Goal: Contribute content: Contribute content

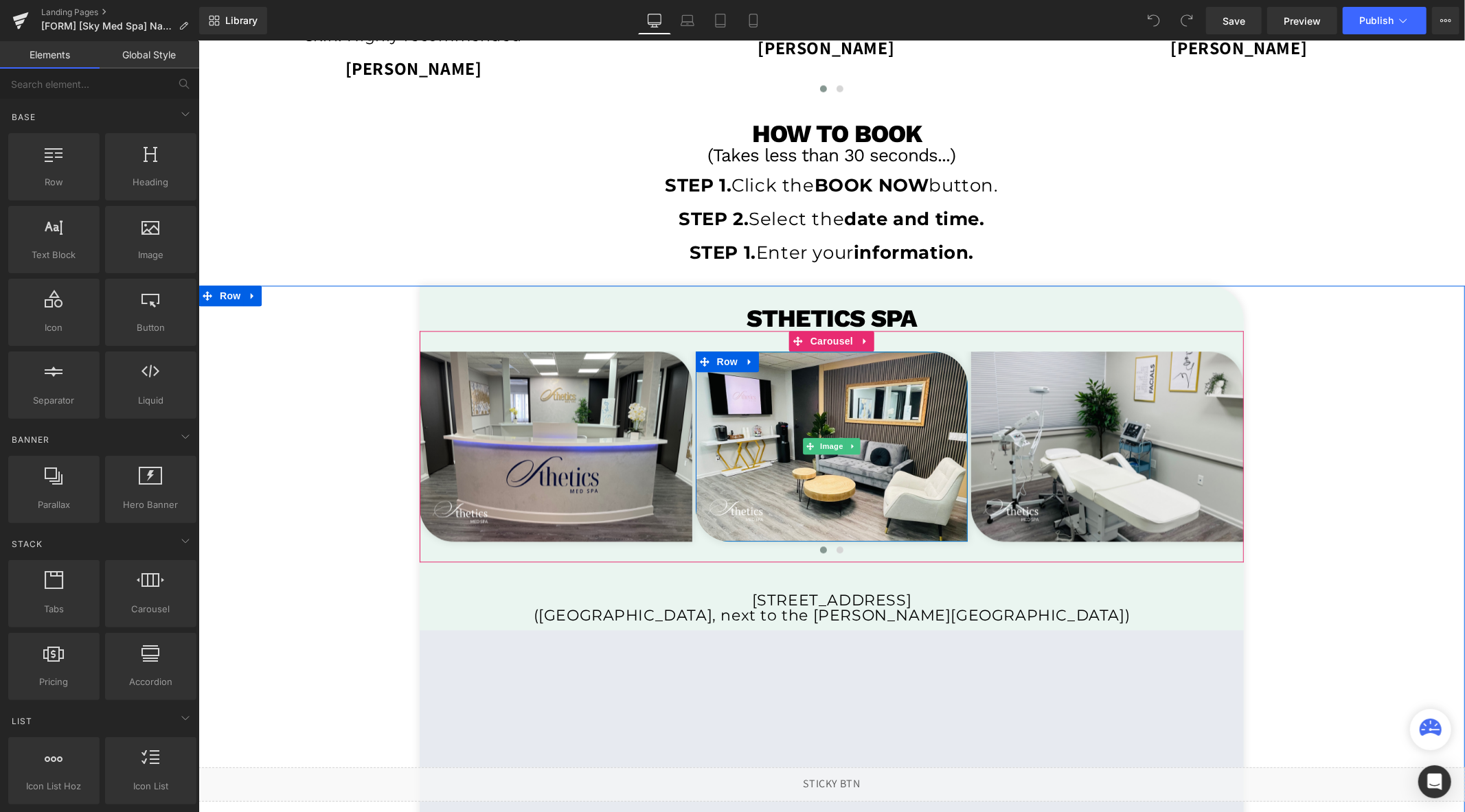
scroll to position [2331, 0]
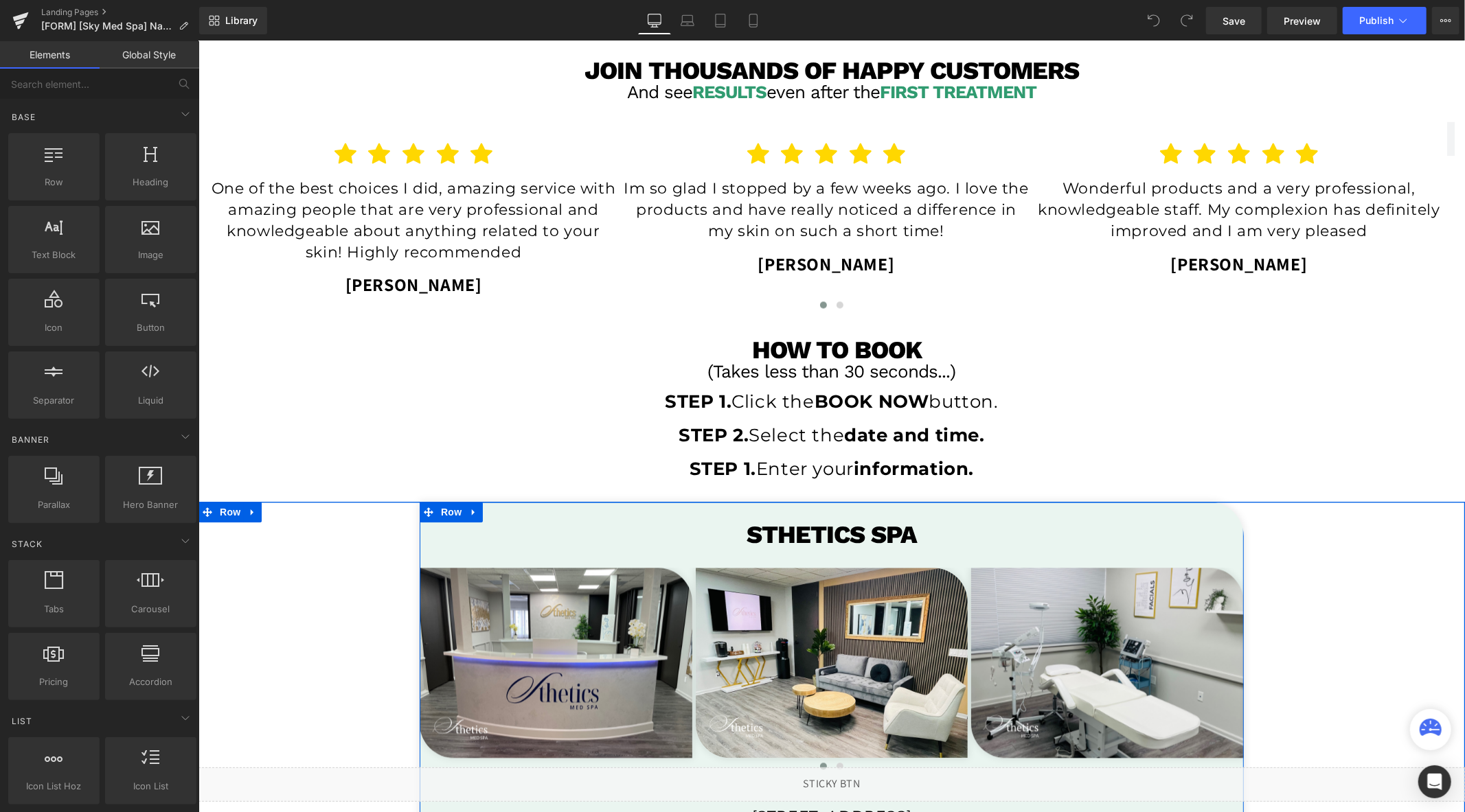
click at [925, 529] on h1 "sthetics spa" at bounding box center [831, 534] width 824 height 24
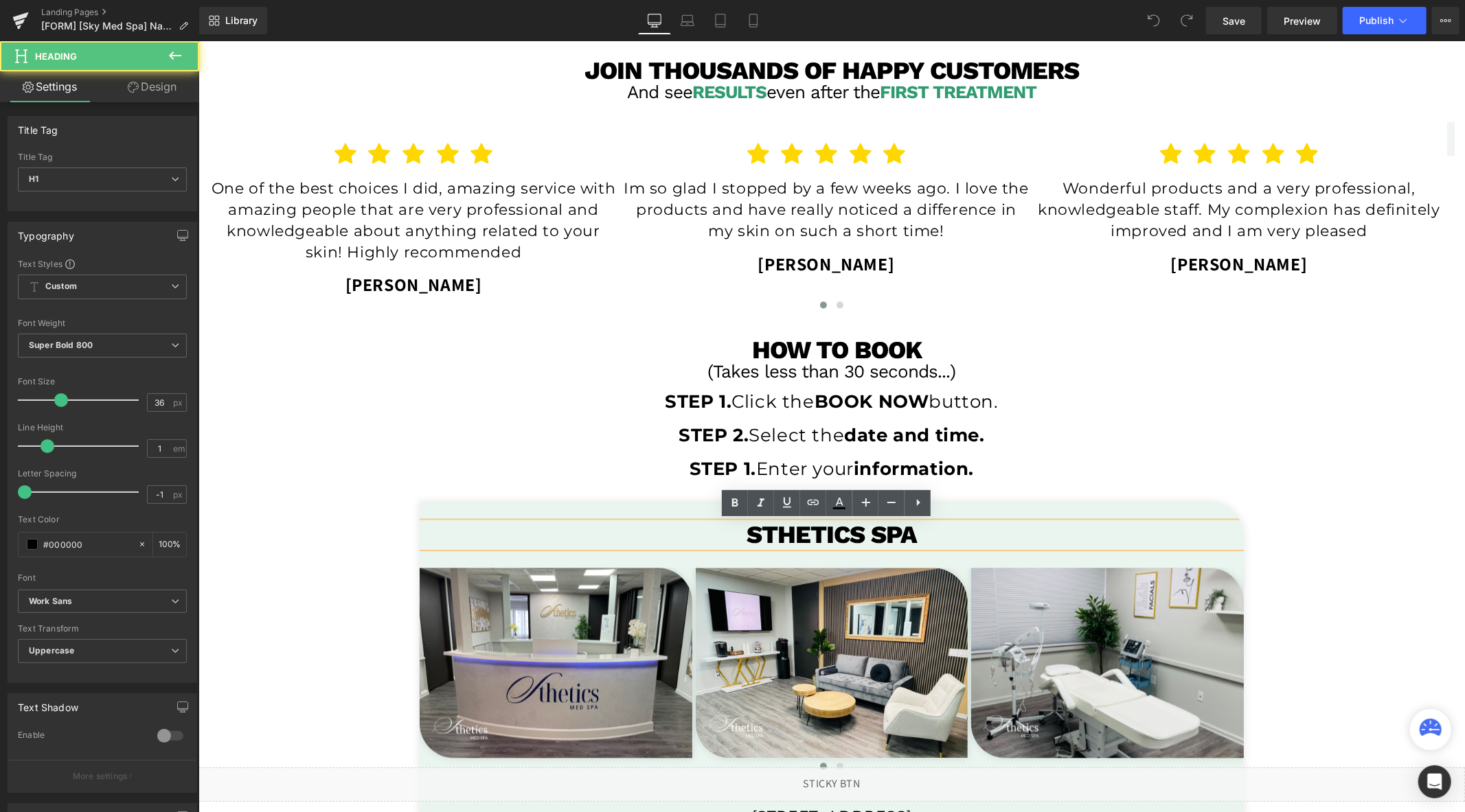
click at [925, 529] on h1 "sthetics spa" at bounding box center [831, 534] width 824 height 24
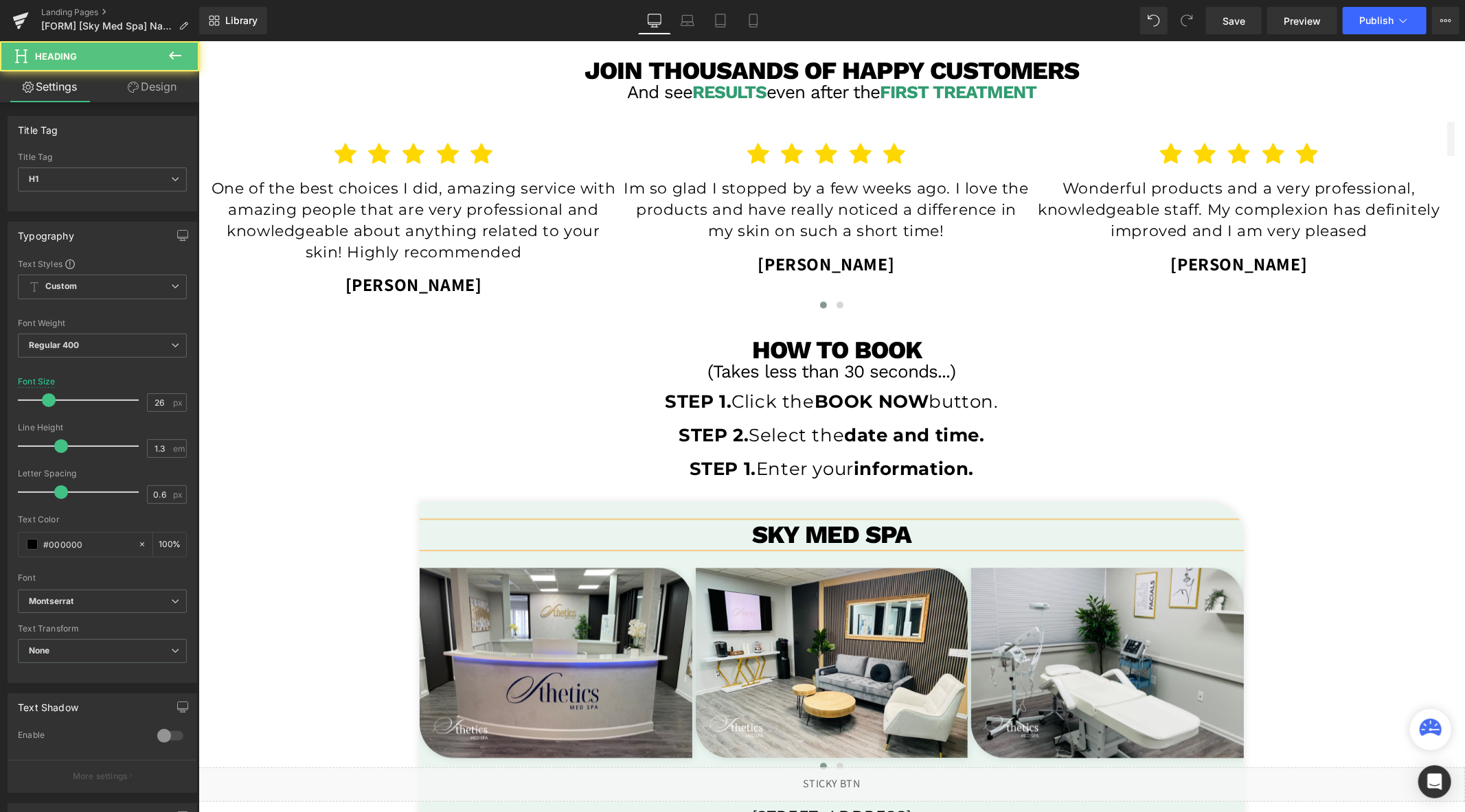
click at [1303, 434] on h1 "STEP 2. Select the date and time." at bounding box center [831, 435] width 1267 height 24
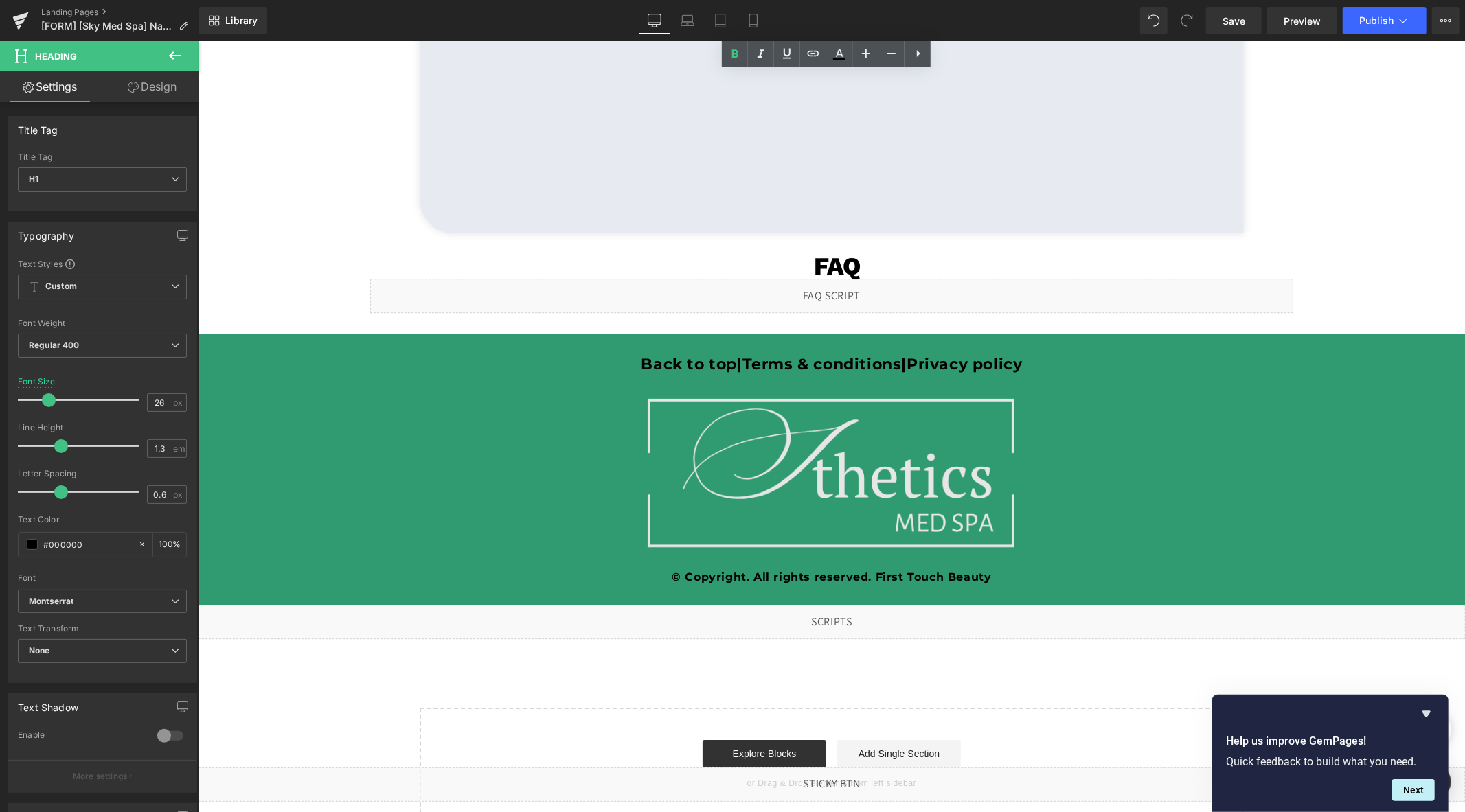
scroll to position [3246, 0]
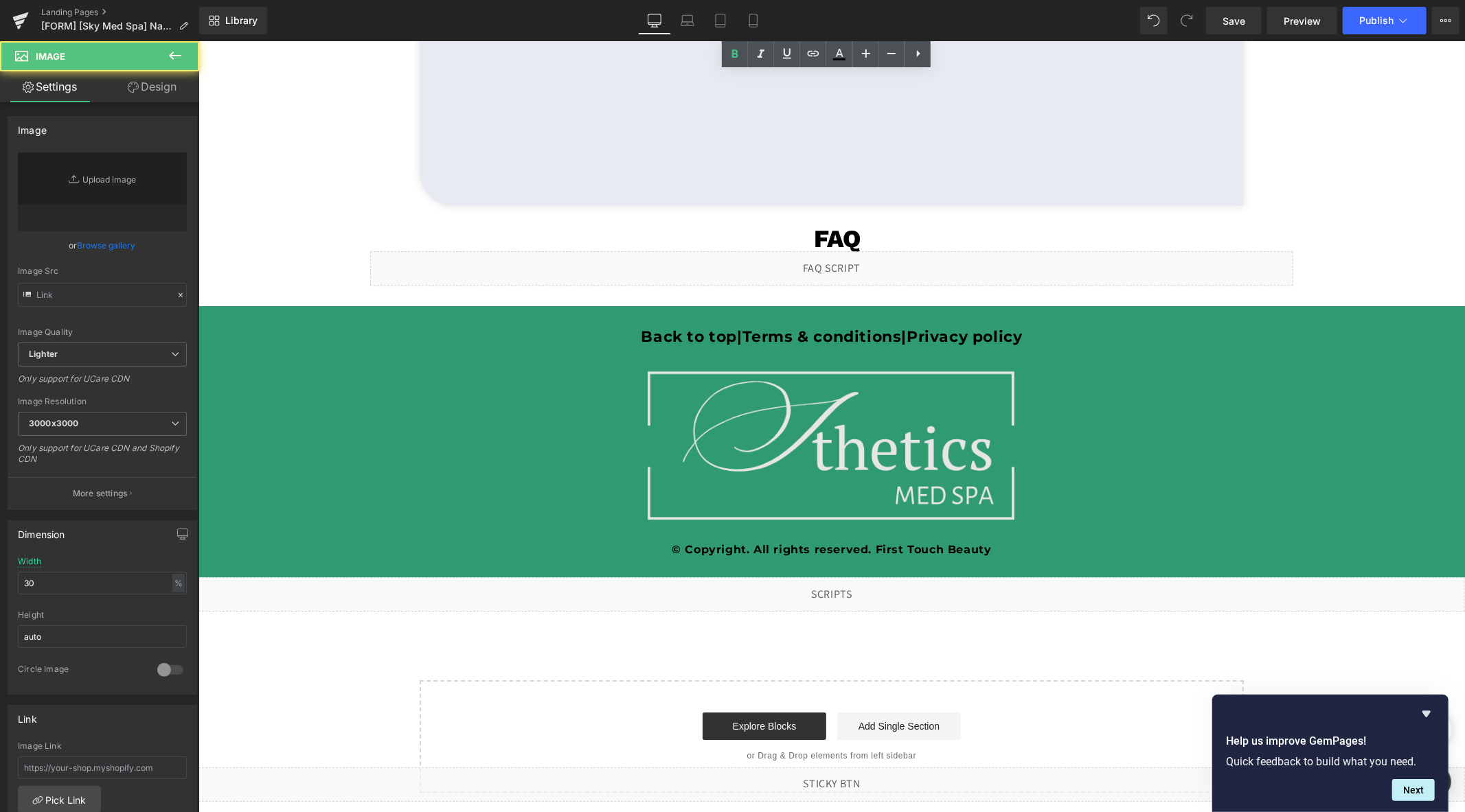
click at [830, 436] on div "Image" at bounding box center [831, 446] width 1267 height 190
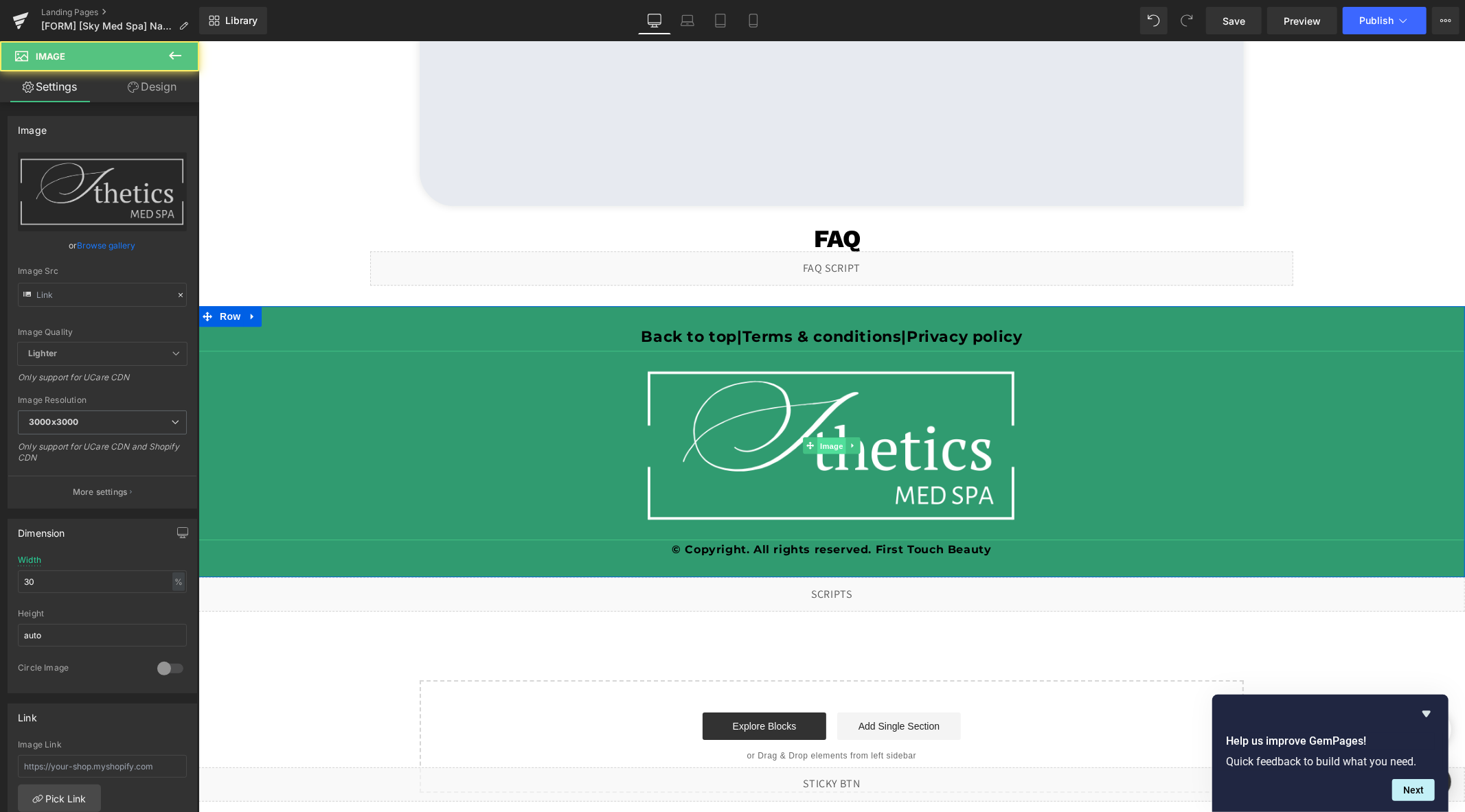
click at [824, 440] on span "Image" at bounding box center [831, 446] width 29 height 17
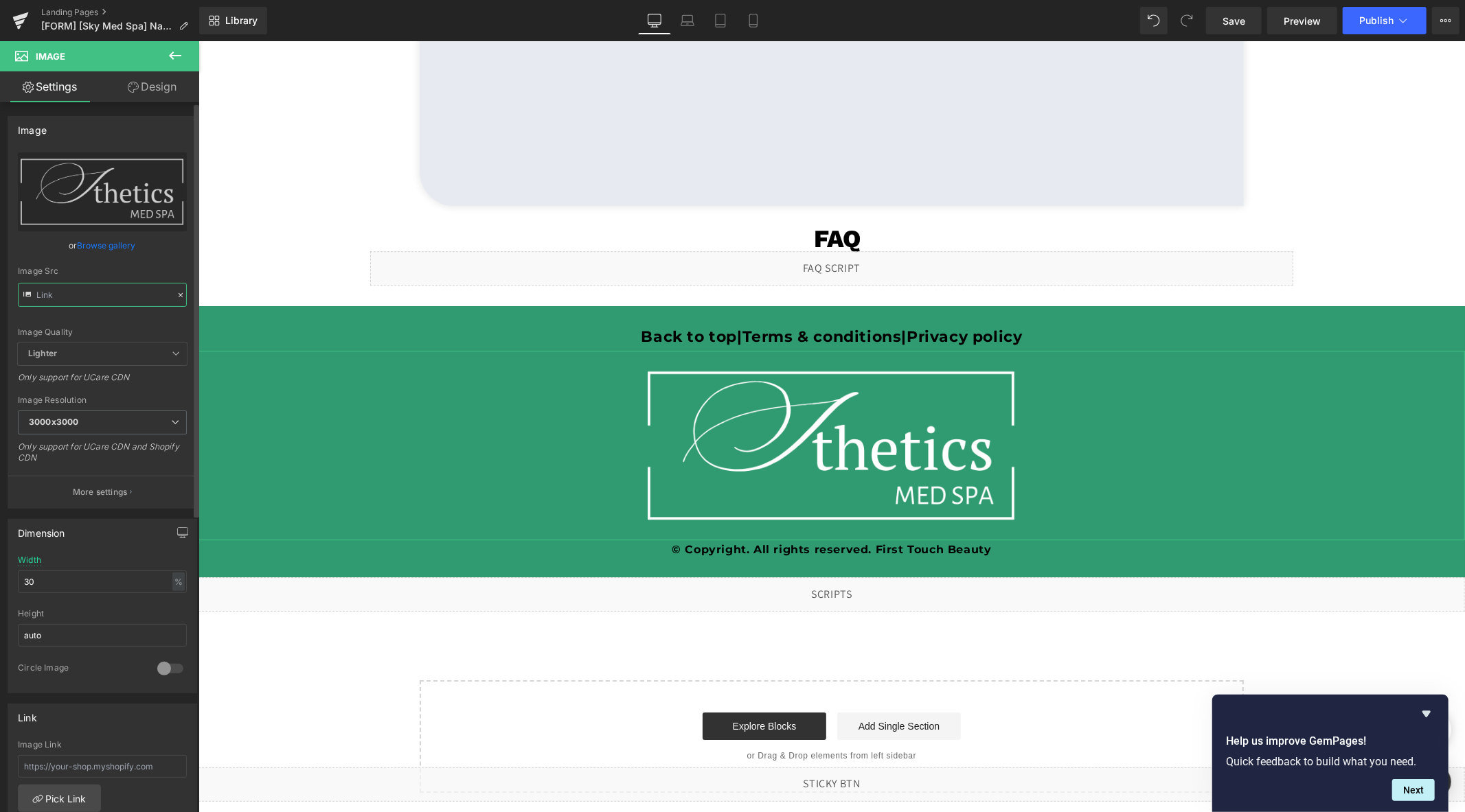
click at [91, 295] on input "text" at bounding box center [102, 295] width 169 height 24
paste input "skyms_2.png?v=1760393172"
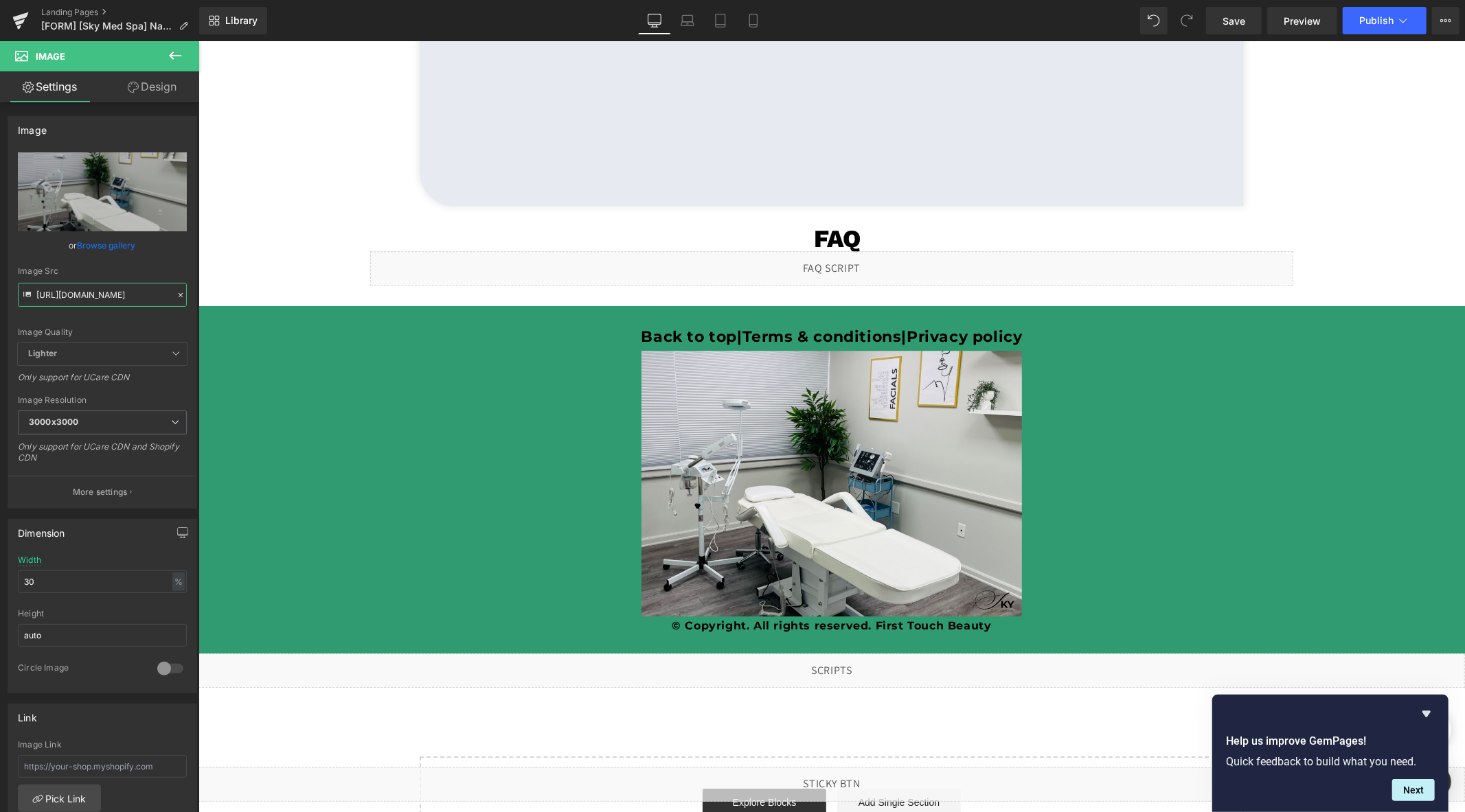
type input "[URL][DOMAIN_NAME]"
click at [176, 290] on icon at bounding box center [180, 294] width 9 height 9
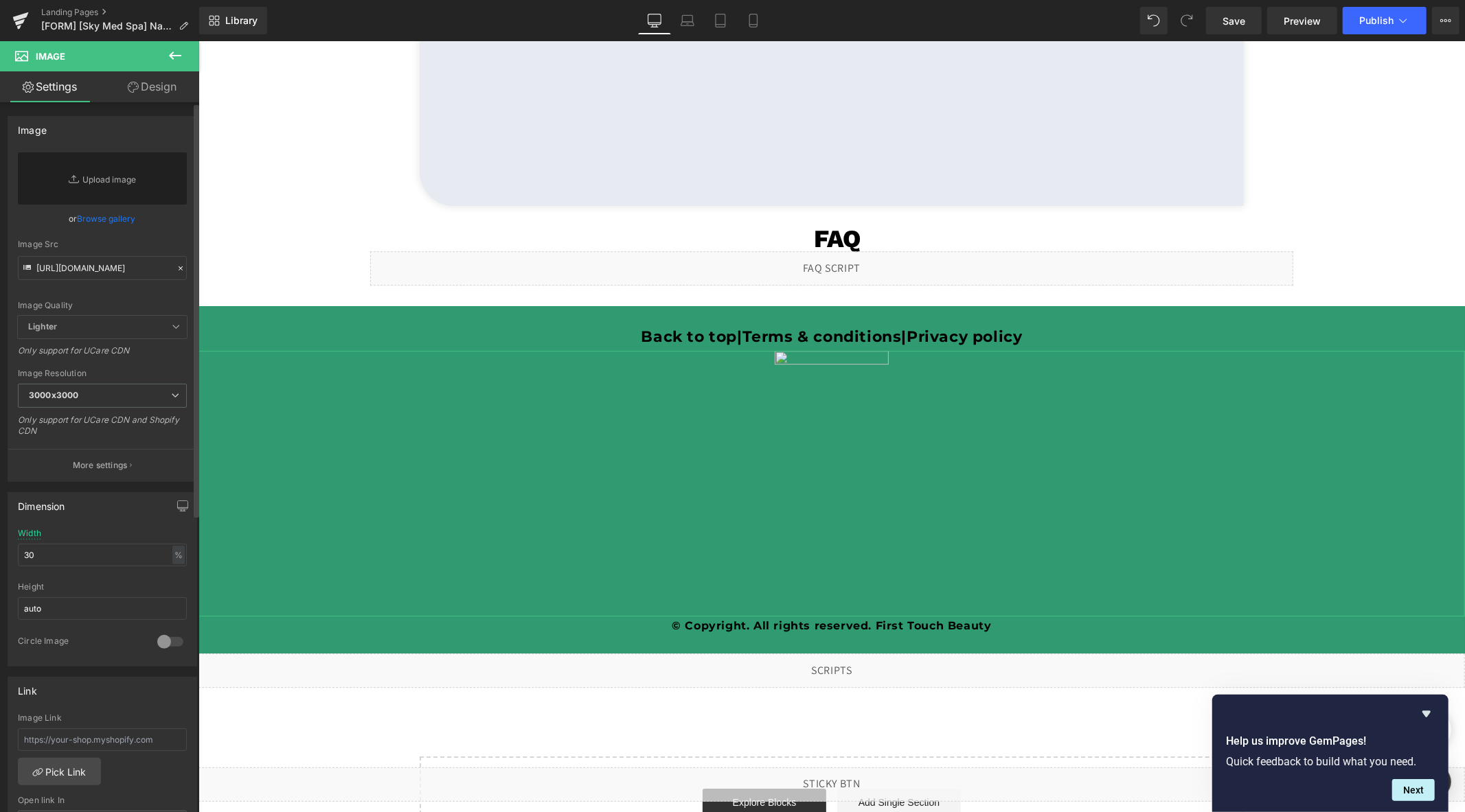
click at [125, 295] on div "Image Quality Lighter Lightest Lighter Lighter Lightest Only support for UCare …" at bounding box center [102, 234] width 169 height 163
click at [114, 268] on input "[URL][DOMAIN_NAME]" at bounding box center [102, 268] width 169 height 24
paste input "[URL][DOMAIN_NAME]"
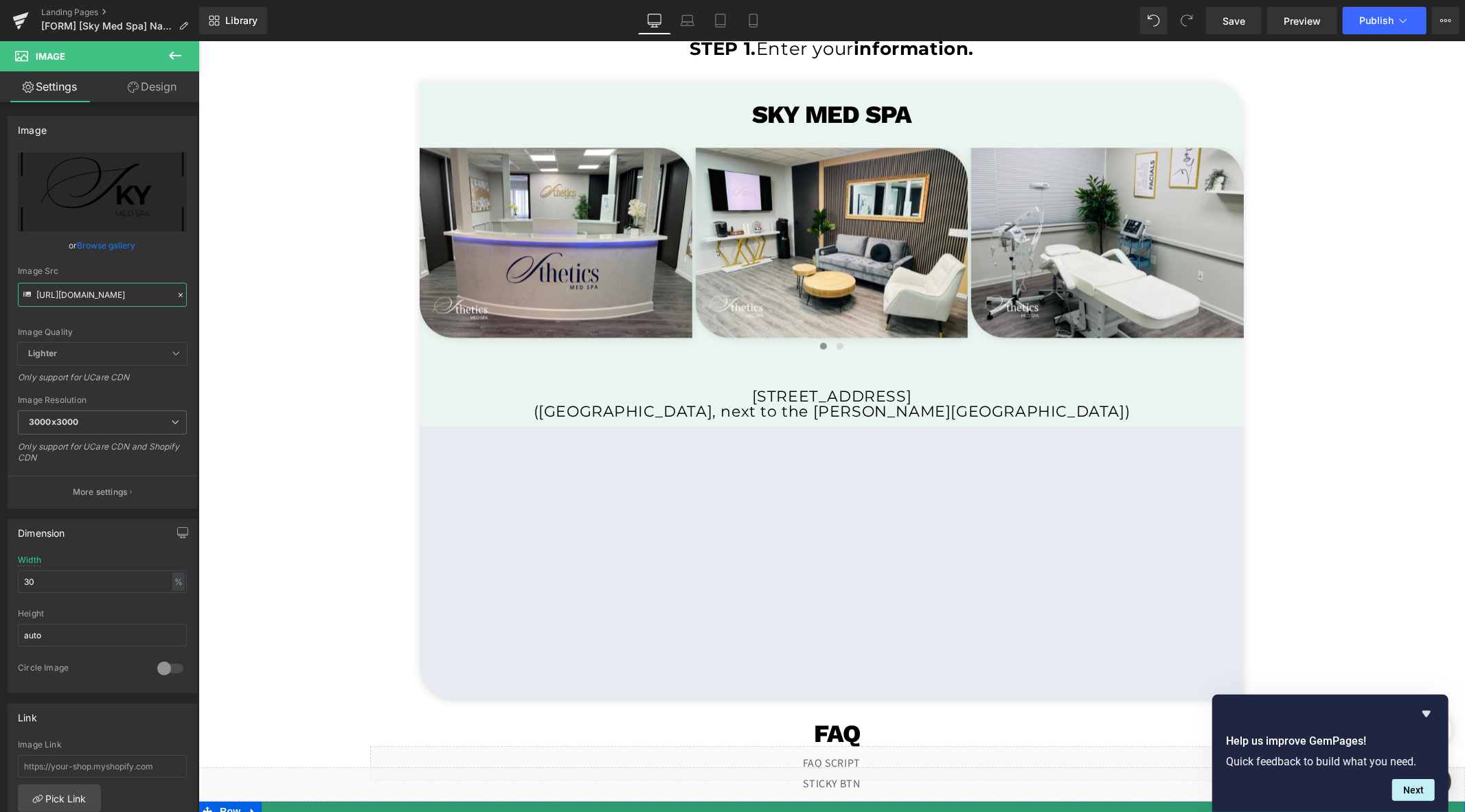
scroll to position [2636, 0]
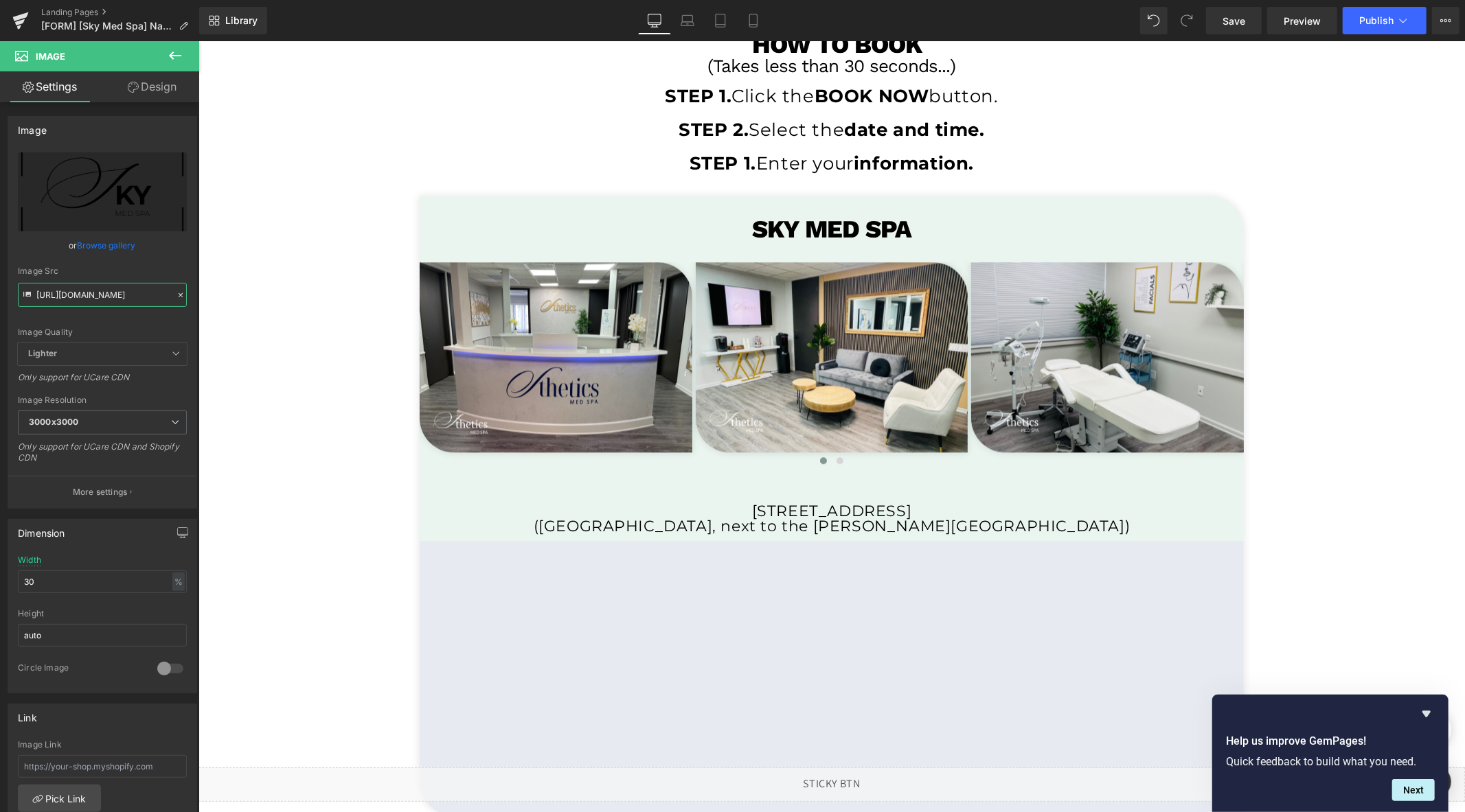
type input "[URL][DOMAIN_NAME]"
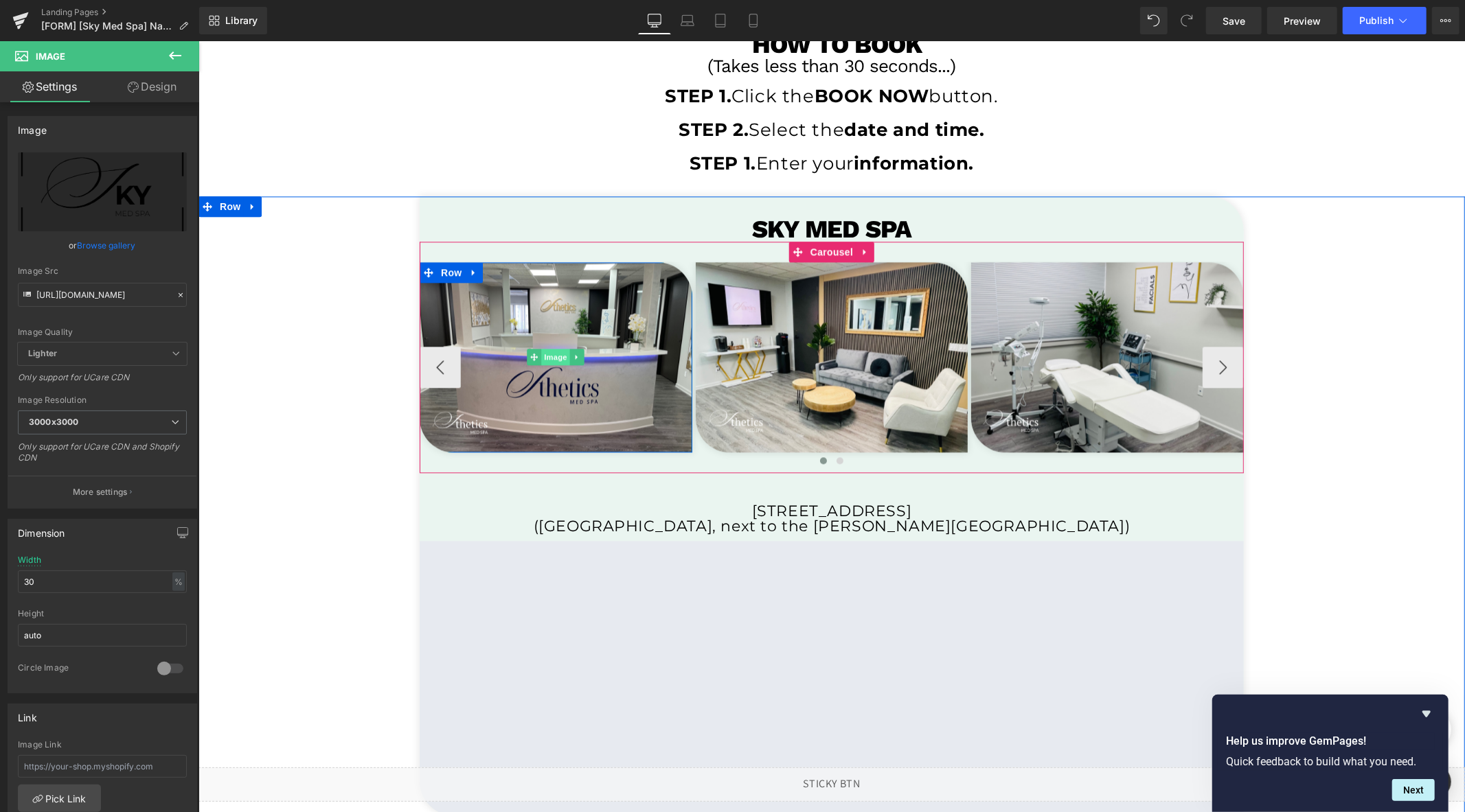
click at [547, 365] on span "Image" at bounding box center [556, 356] width 29 height 17
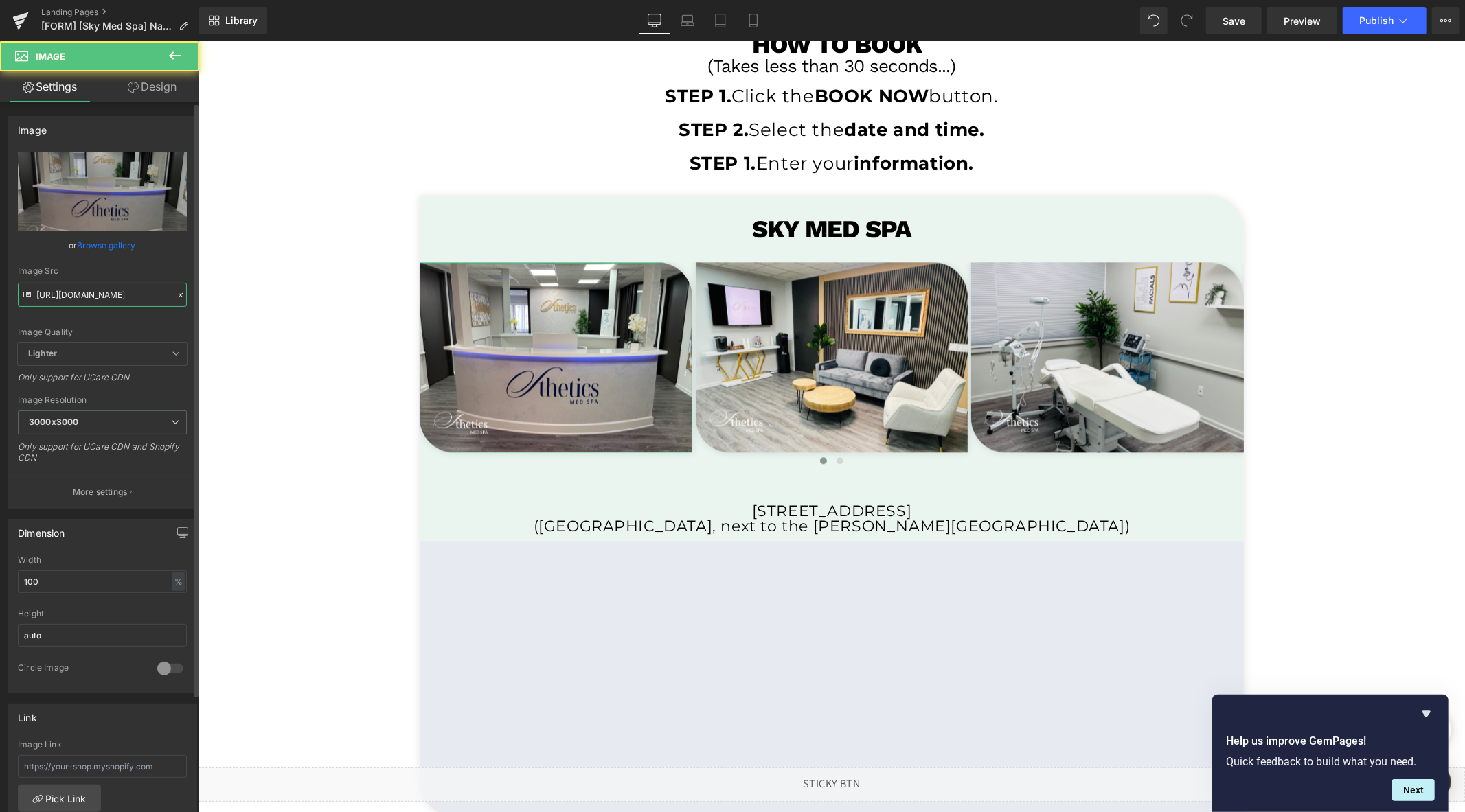
click at [70, 293] on input "[URL][DOMAIN_NAME]" at bounding box center [102, 295] width 169 height 24
paste input "skyms_4.png?v=1760393176"
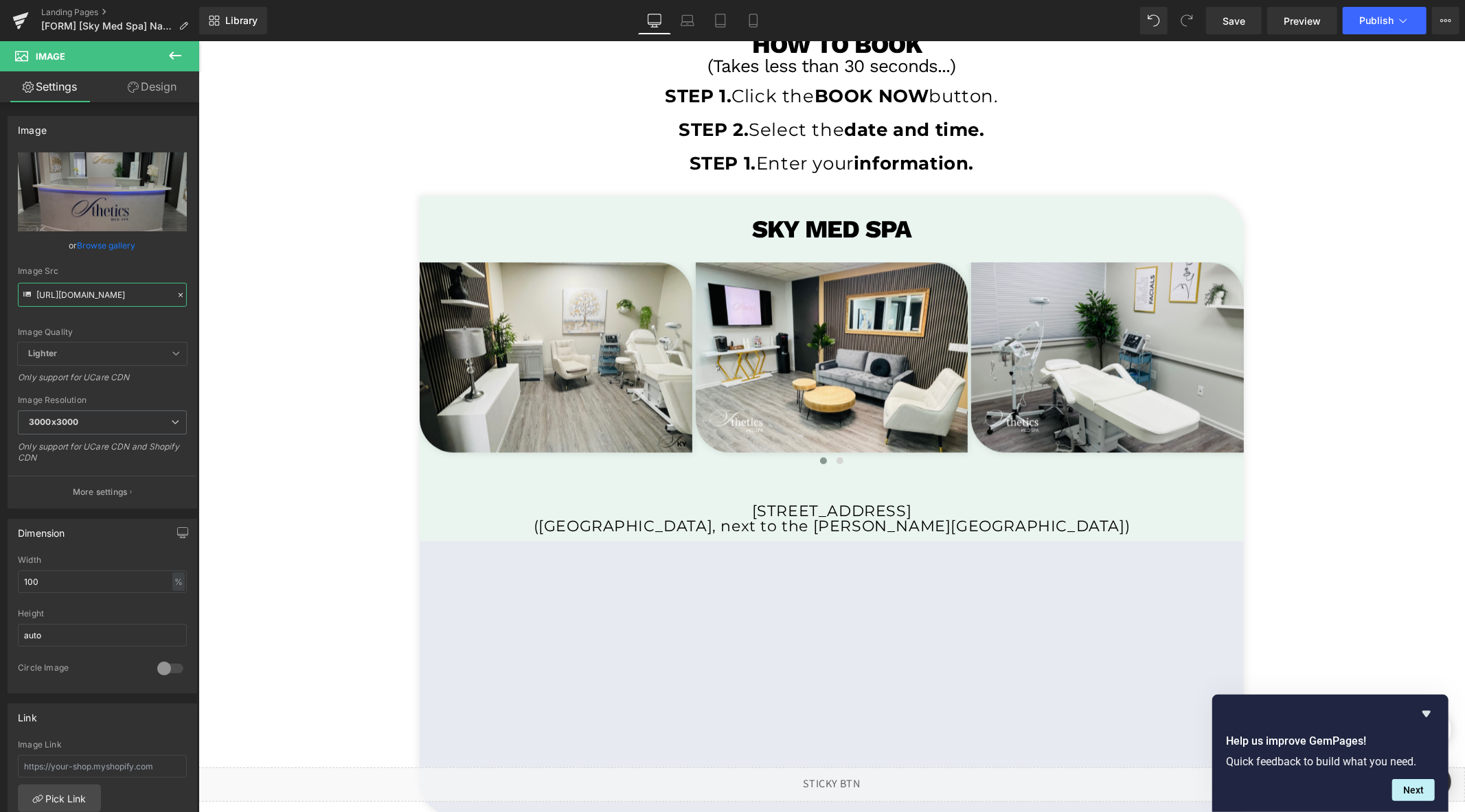
type input "[URL][DOMAIN_NAME]"
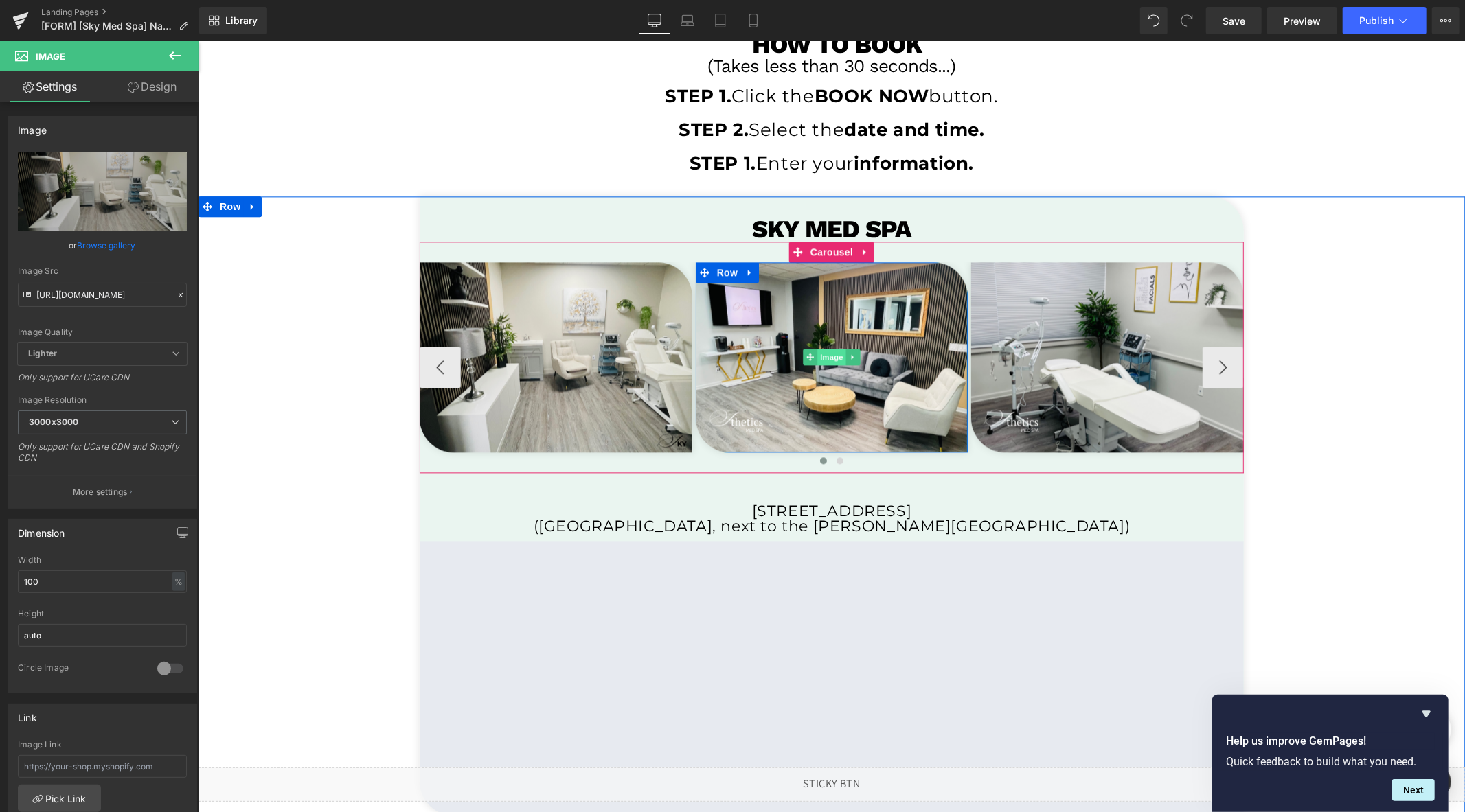
click at [822, 361] on span "Image" at bounding box center [831, 356] width 29 height 17
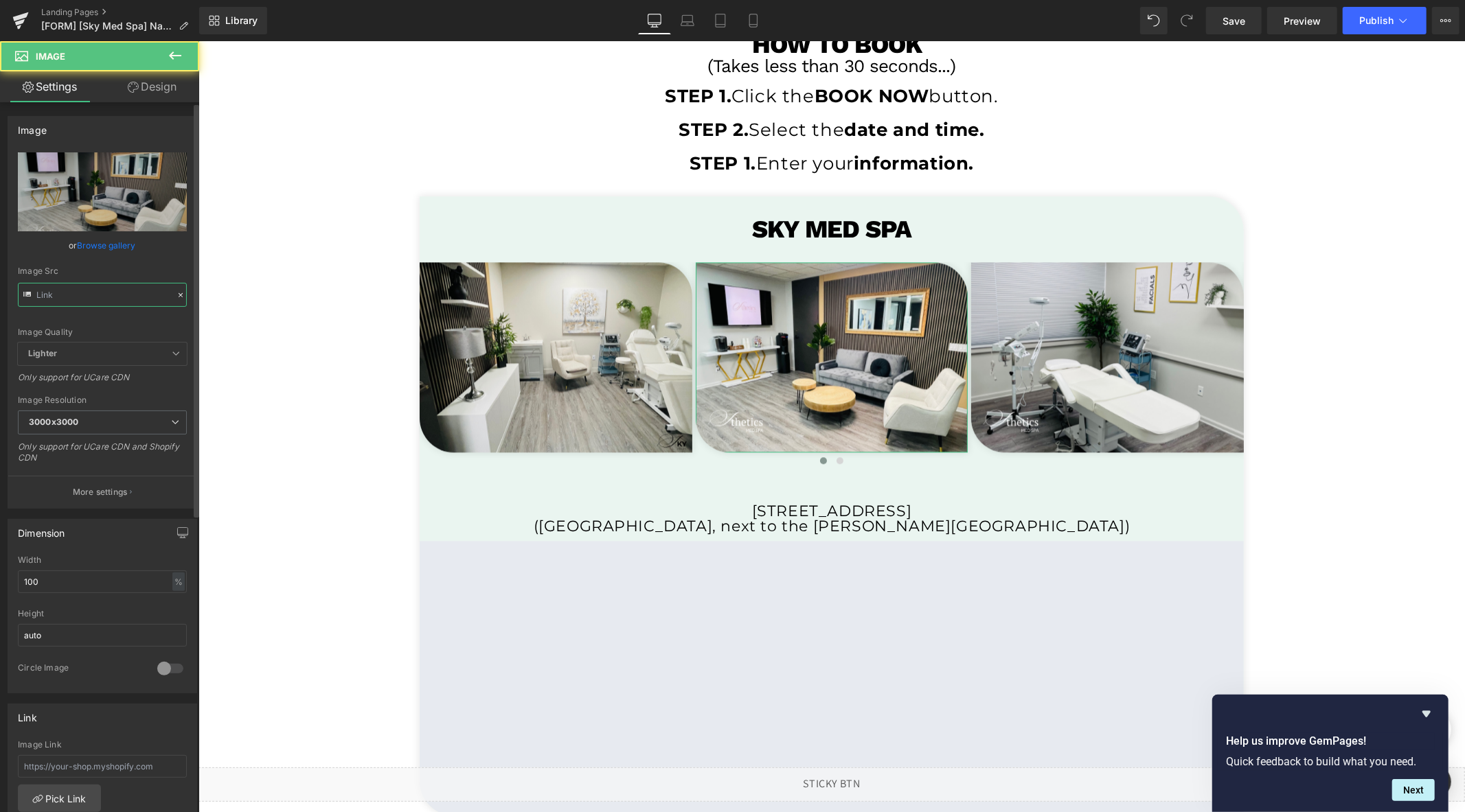
click at [77, 293] on input "text" at bounding box center [102, 295] width 169 height 24
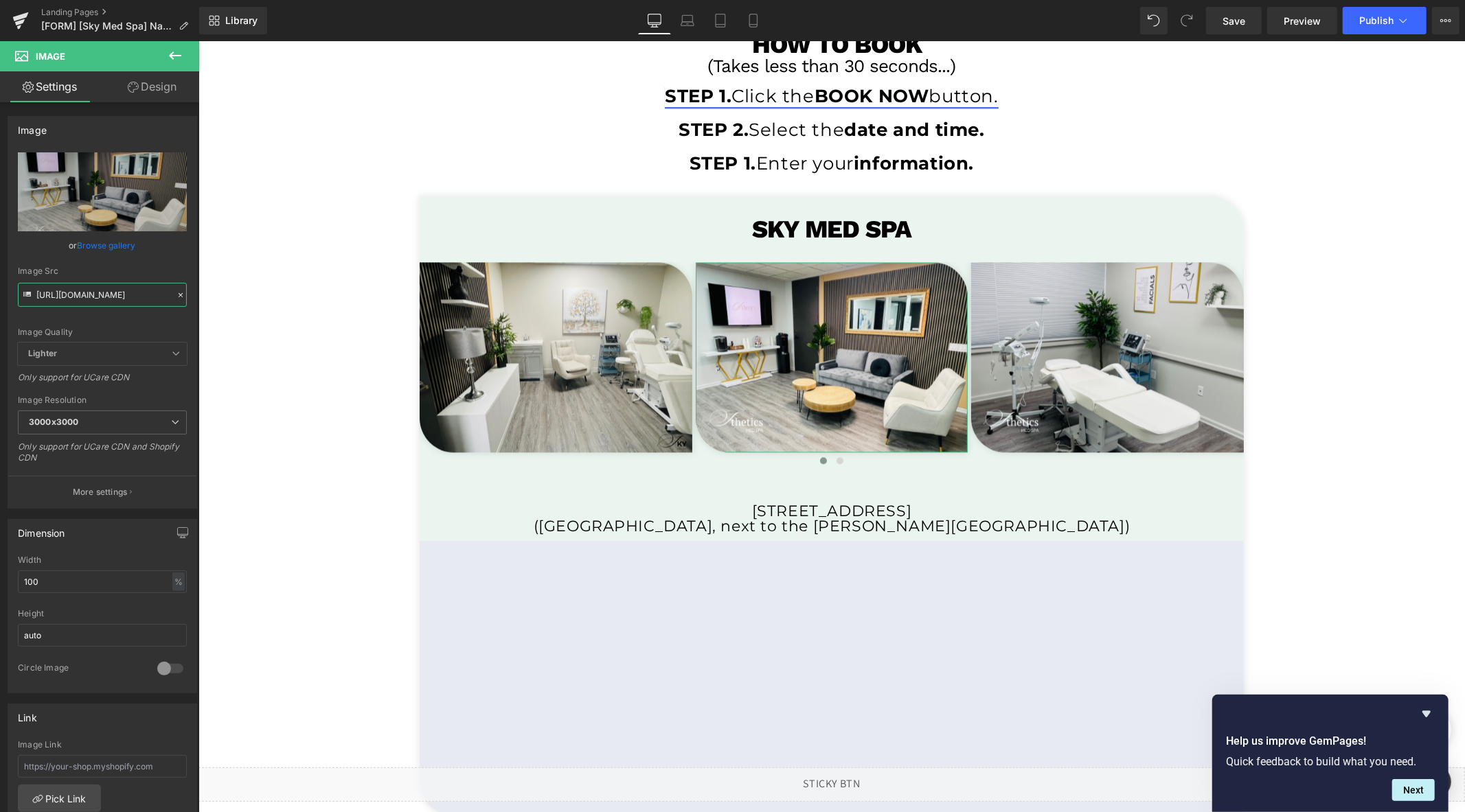
paste input "skyms_3.png?v=1760393176"
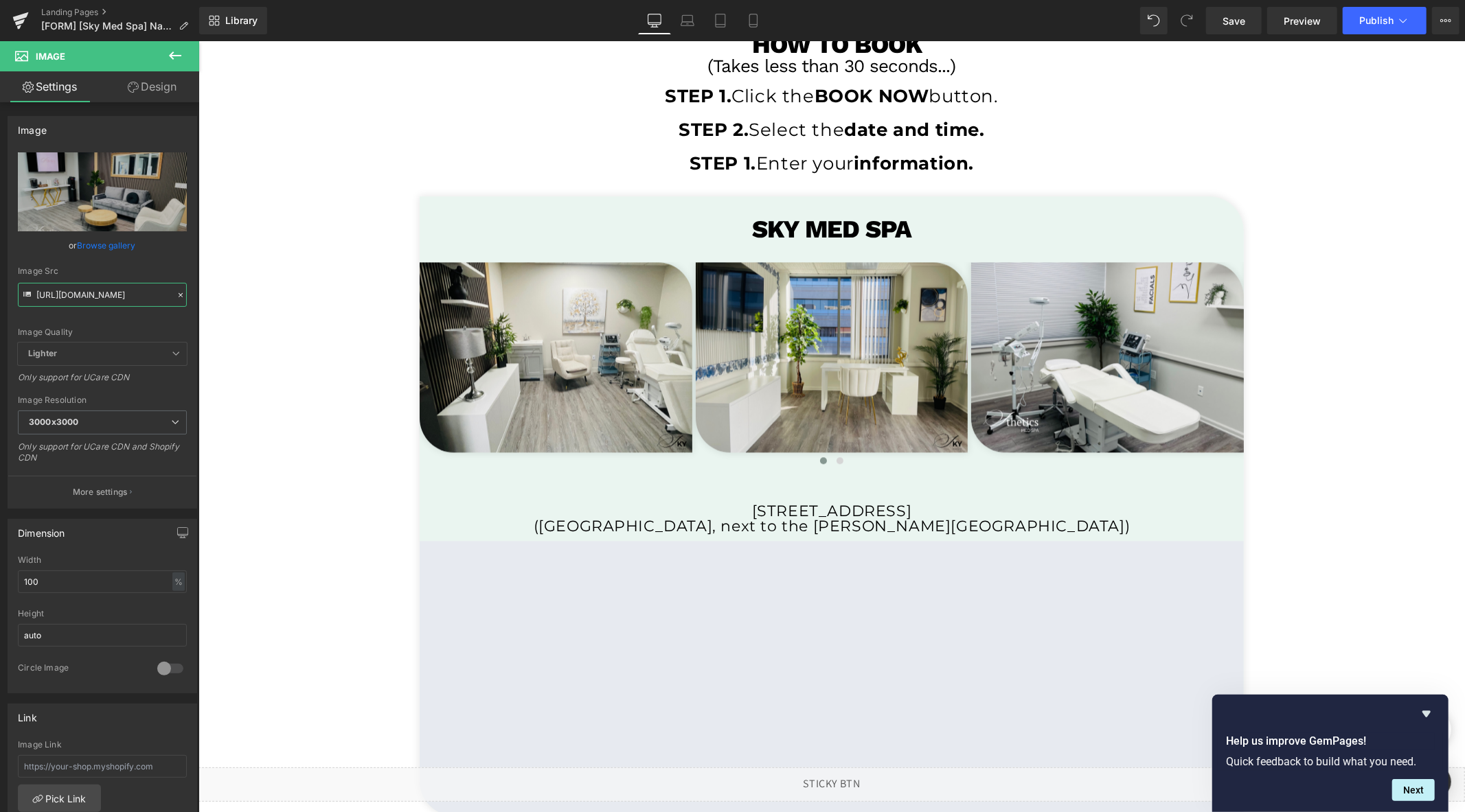
type input "[URL][DOMAIN_NAME]"
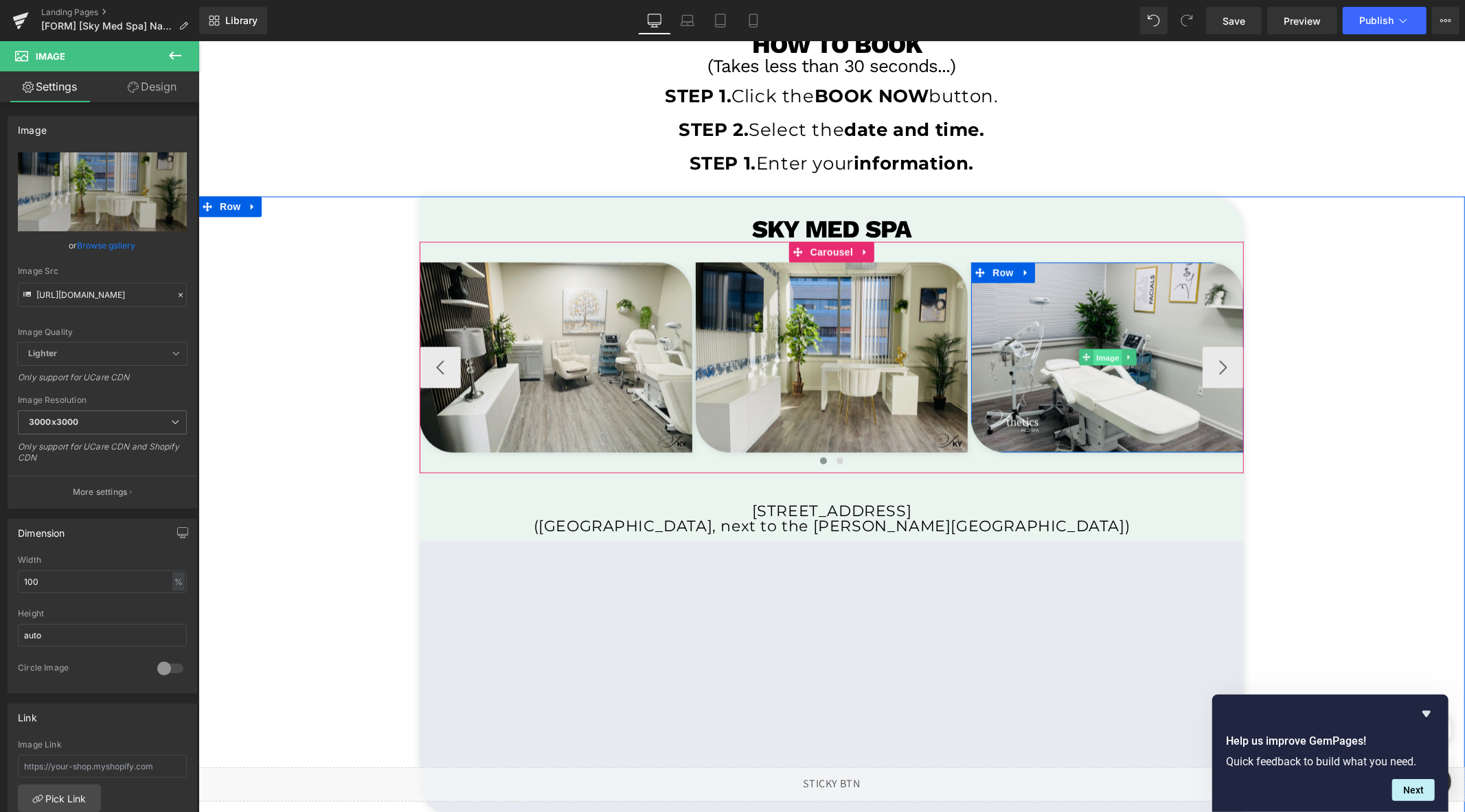
click at [1104, 364] on span "Image" at bounding box center [1107, 357] width 29 height 17
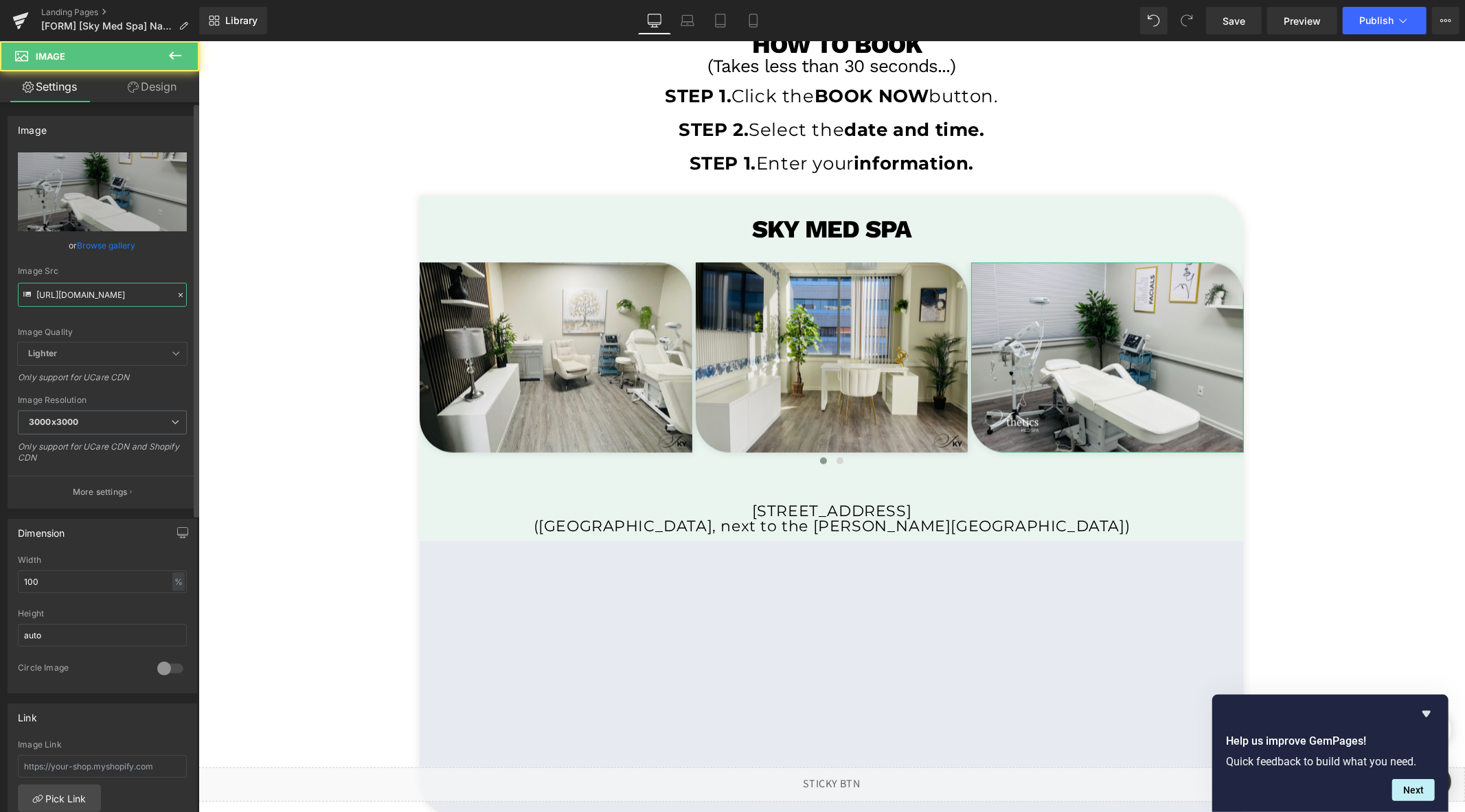
click at [107, 303] on input "[URL][DOMAIN_NAME]" at bounding box center [102, 295] width 169 height 24
paste input "skyms_2.png?v=1760393172"
type input "[URL][DOMAIN_NAME]"
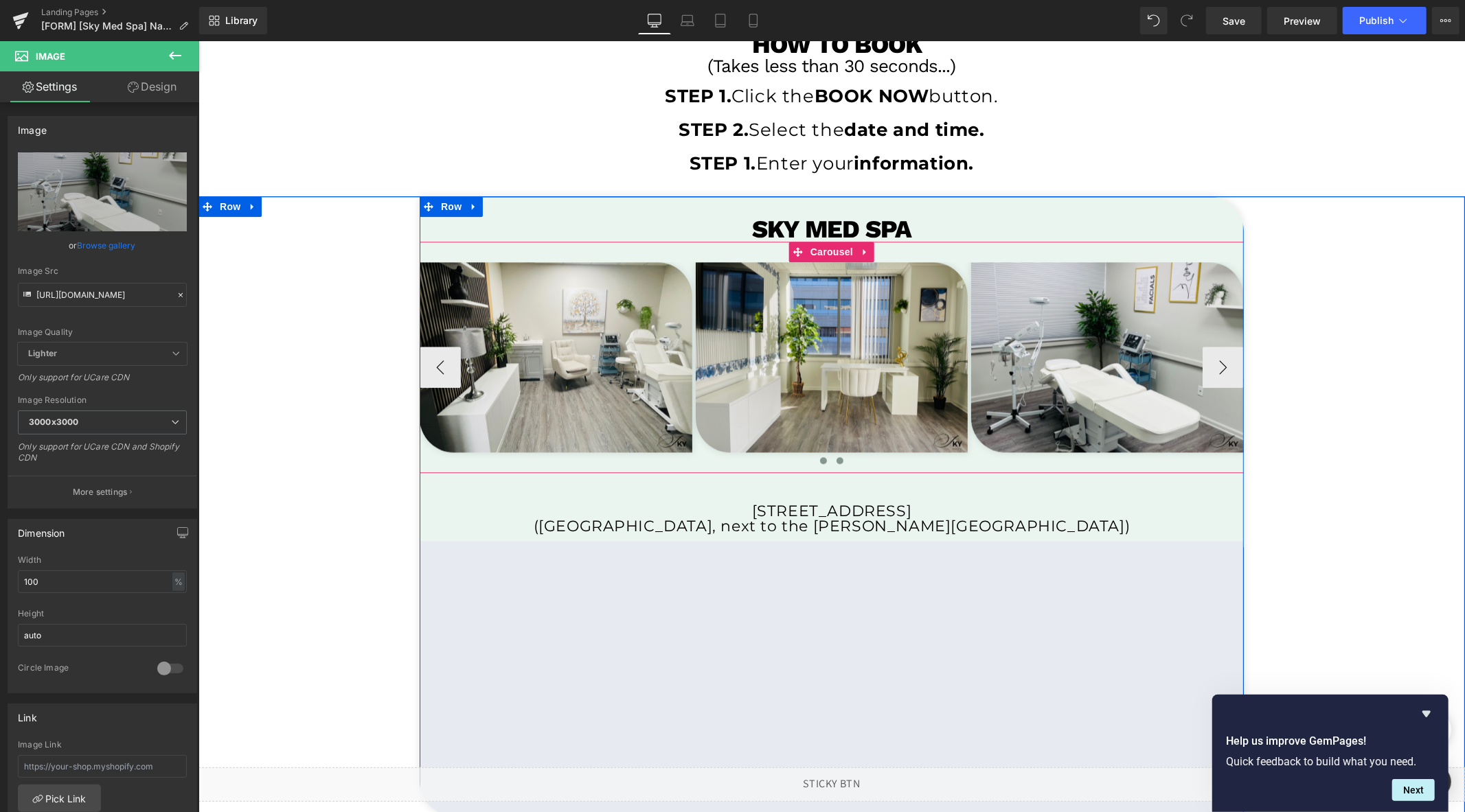
click at [836, 462] on span at bounding box center [839, 460] width 7 height 7
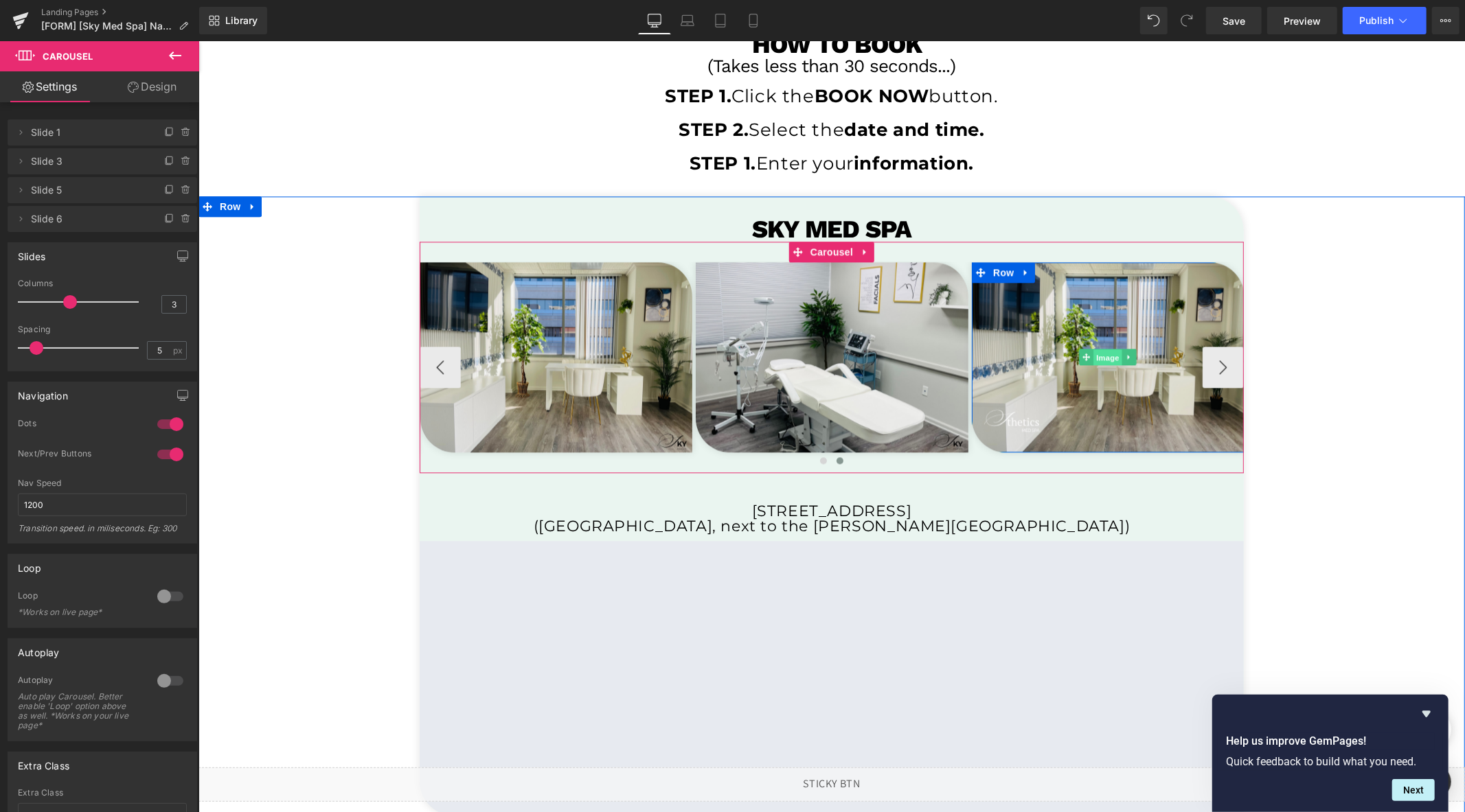
click at [1096, 361] on span "Image" at bounding box center [1108, 357] width 29 height 17
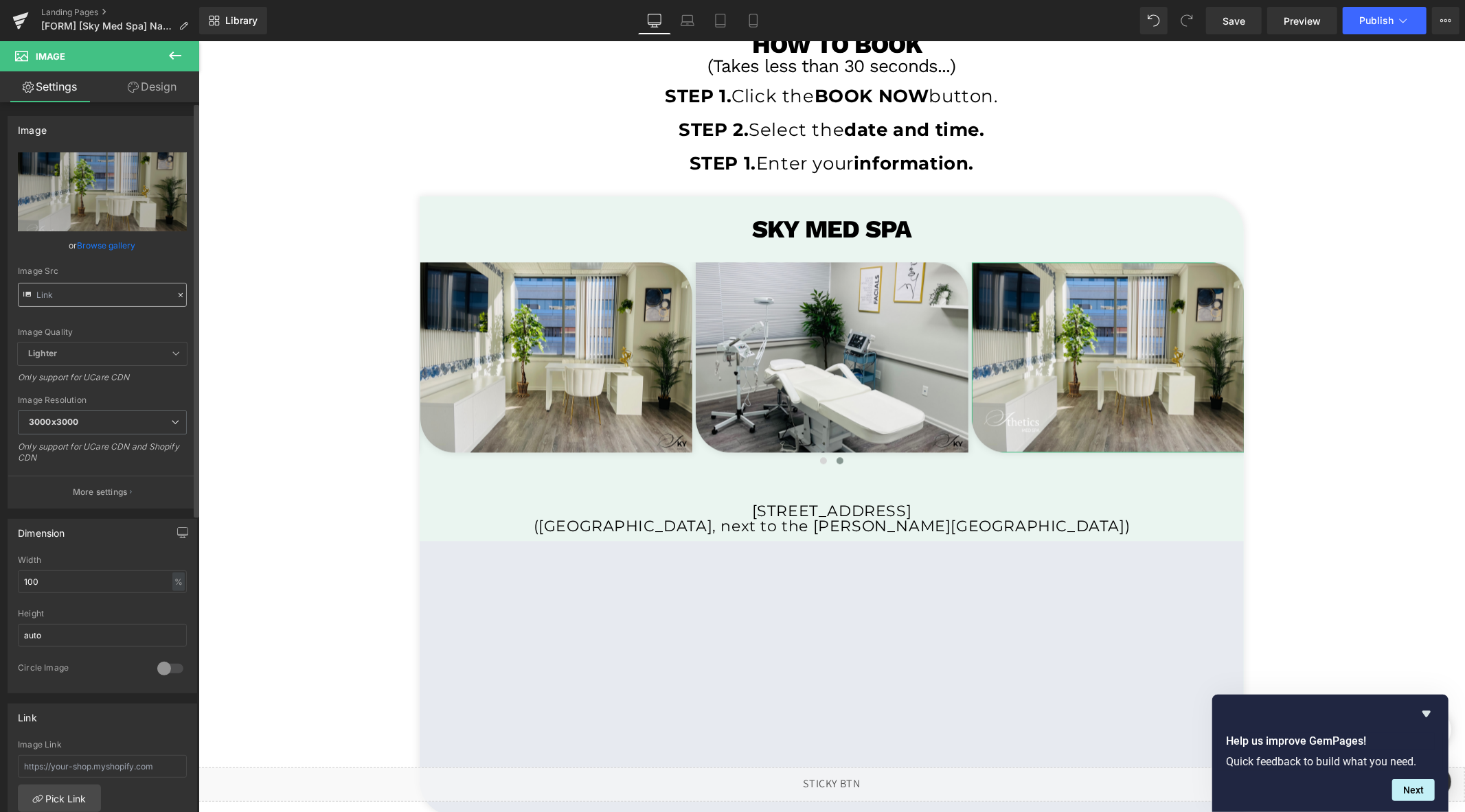
click at [98, 291] on input "text" at bounding box center [102, 295] width 169 height 24
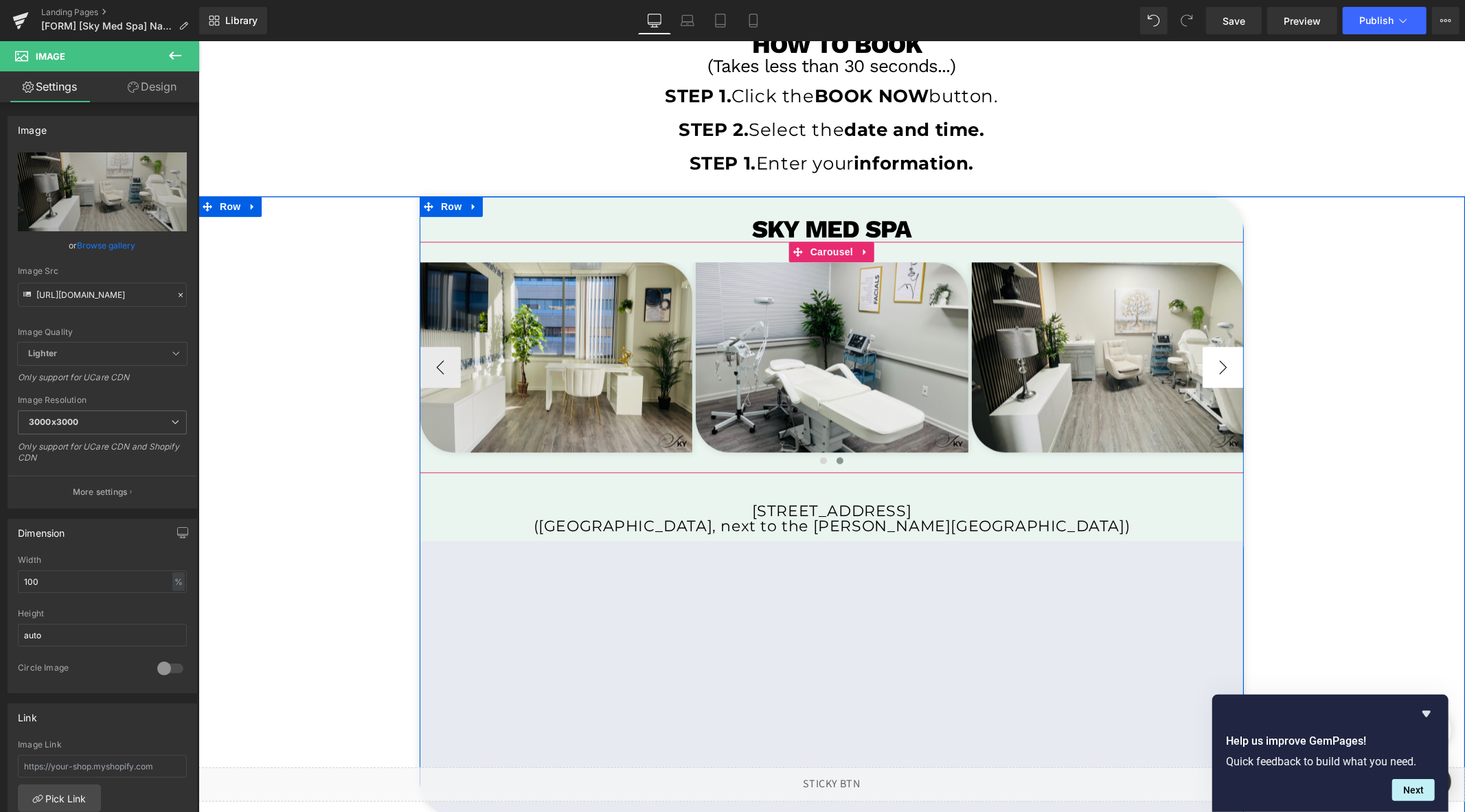
type input "[URL][DOMAIN_NAME]"
click at [1220, 369] on button "›" at bounding box center [1222, 366] width 41 height 41
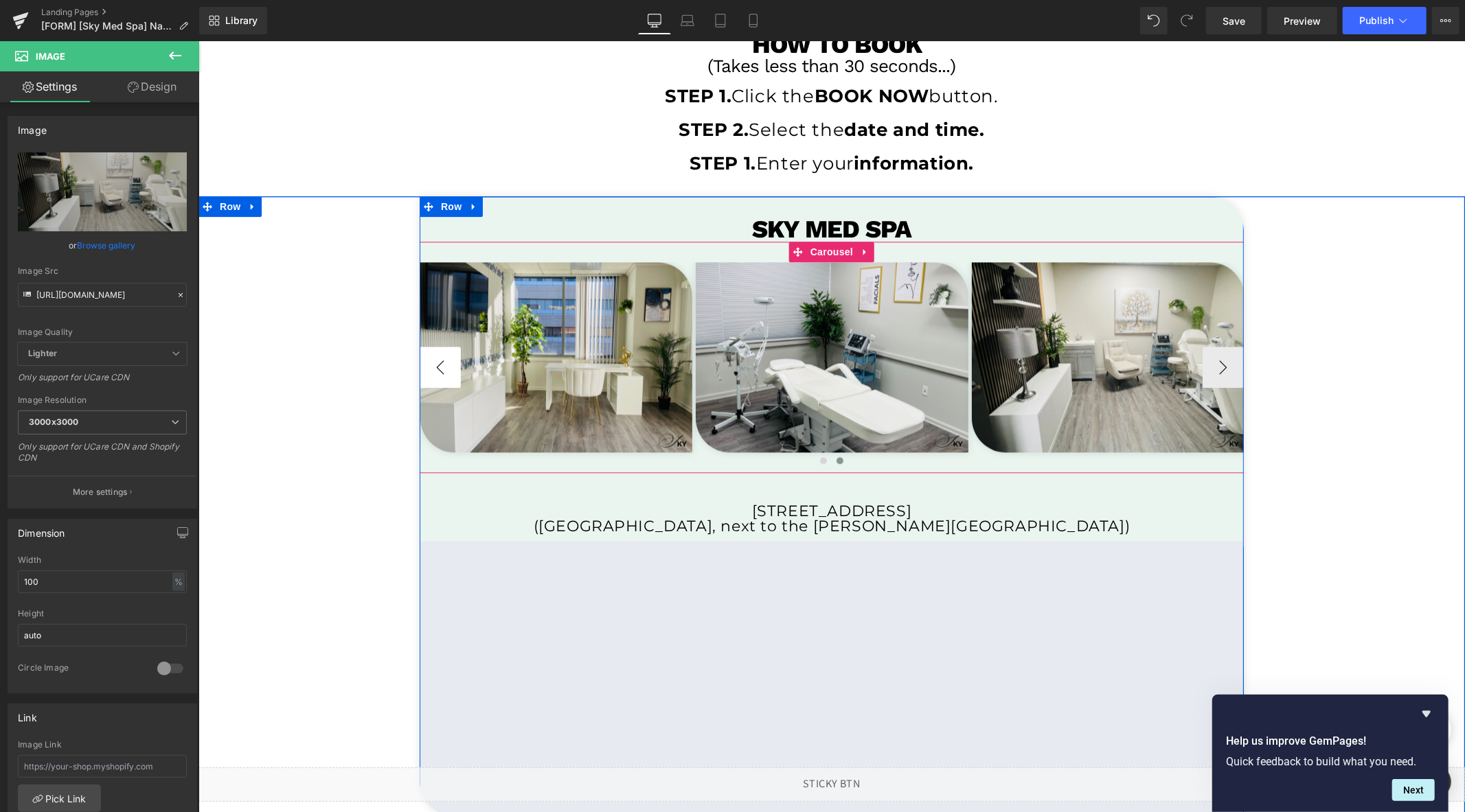
click at [440, 368] on button "‹" at bounding box center [439, 366] width 41 height 41
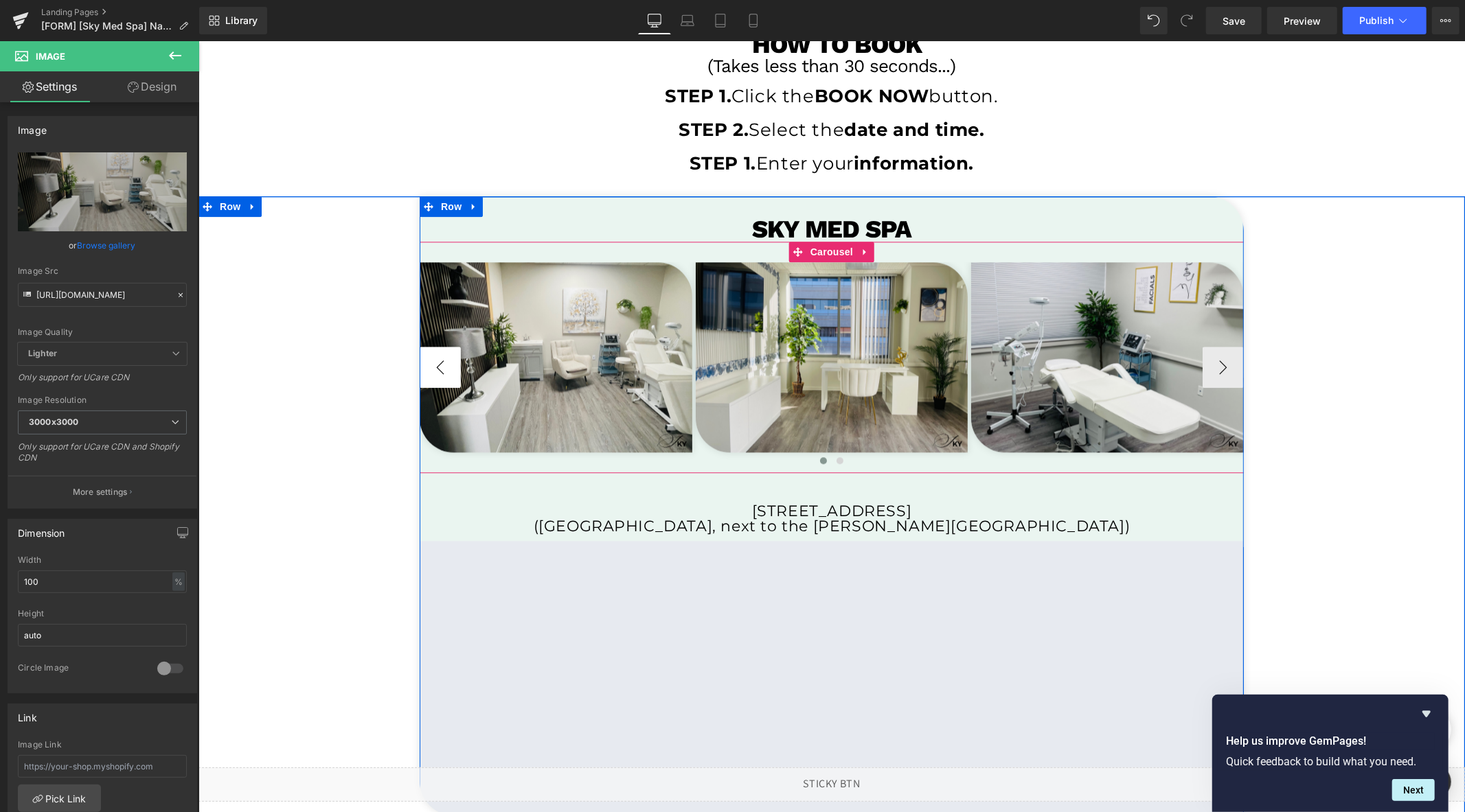
click at [440, 368] on button "‹" at bounding box center [439, 366] width 41 height 41
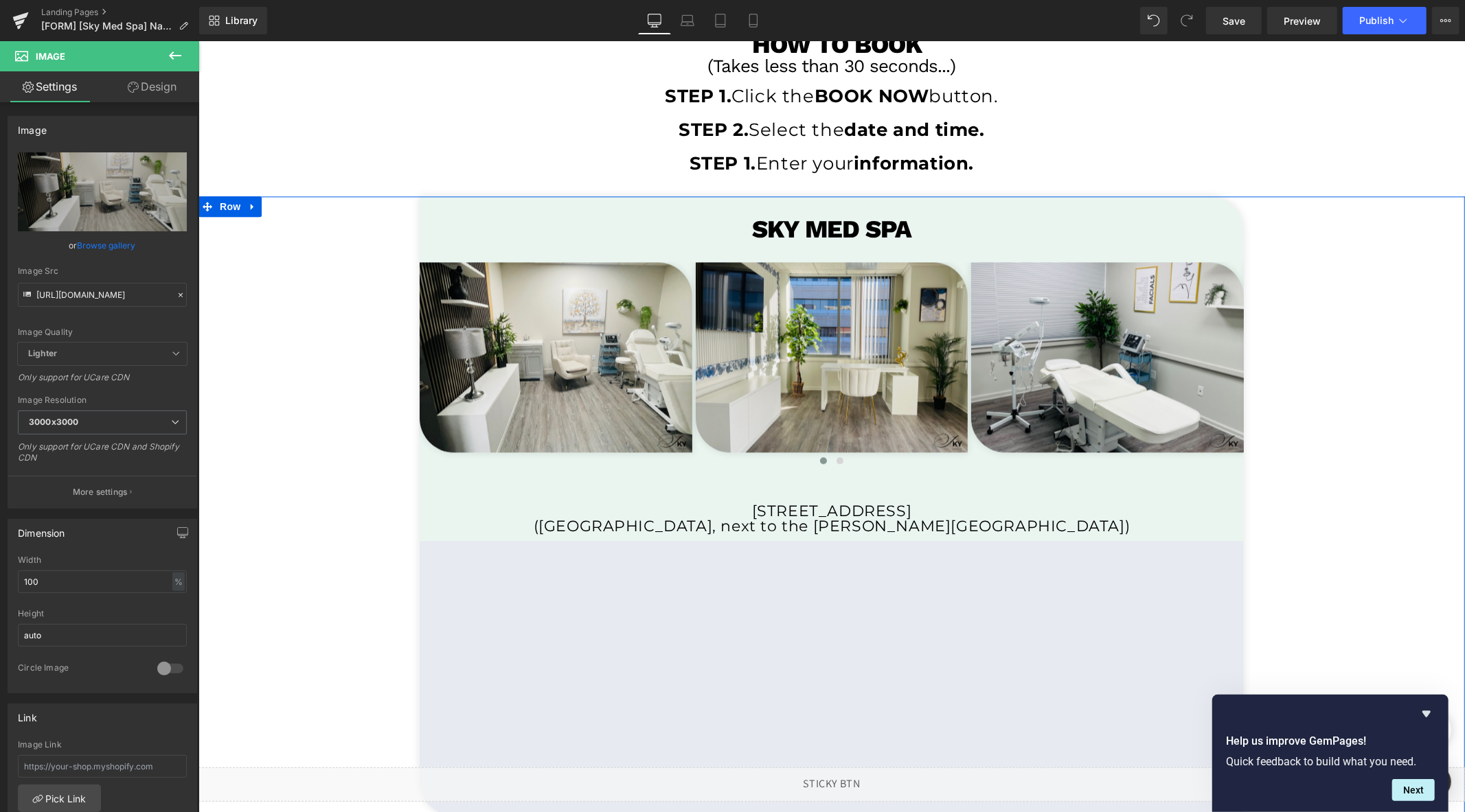
click at [320, 388] on div "Sky MED SPA Heading Image Row Image Row Image Row Image Row ‹ › Carousel [STREE…" at bounding box center [831, 506] width 1267 height 620
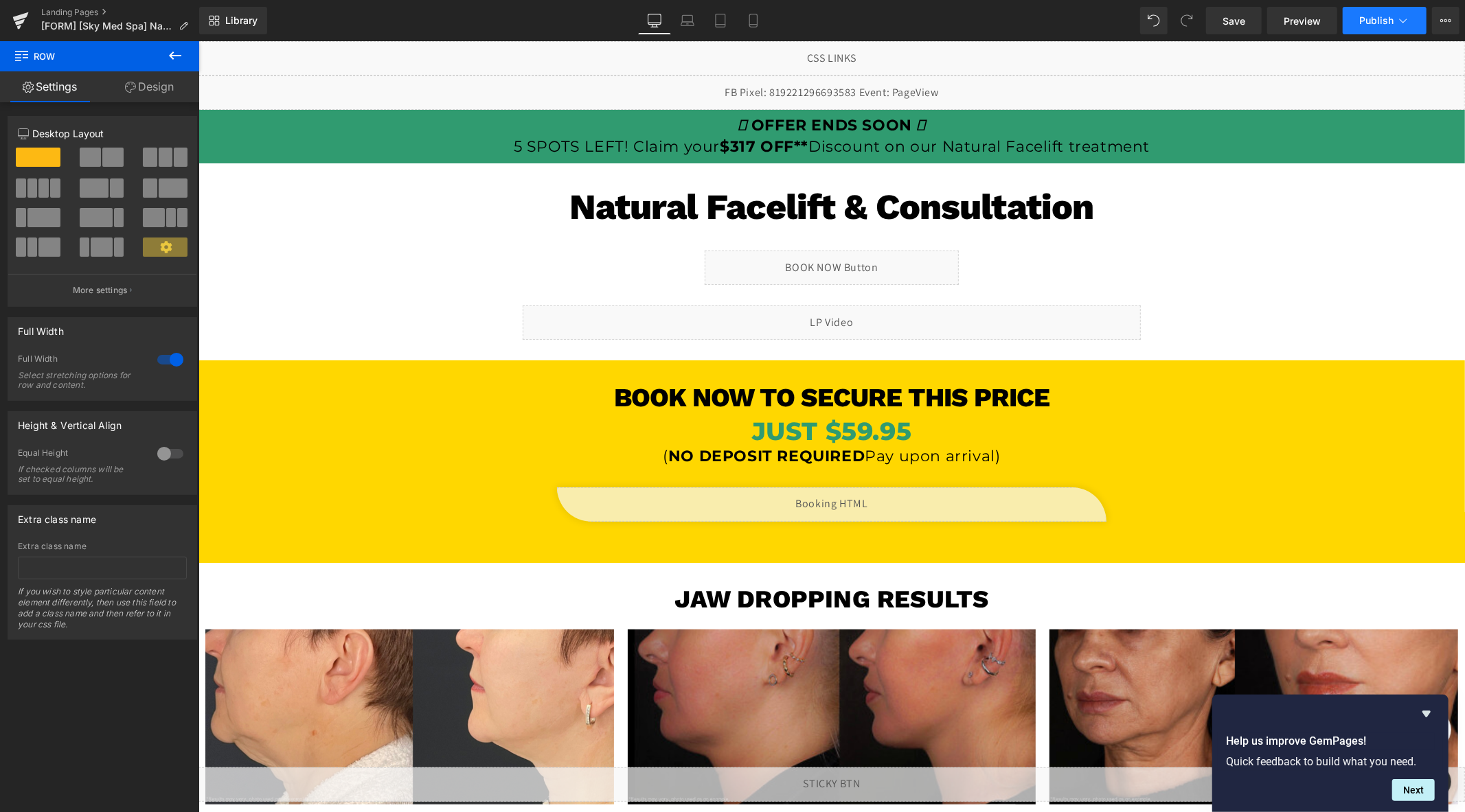
click at [1372, 21] on span "Publish" at bounding box center [1376, 20] width 34 height 11
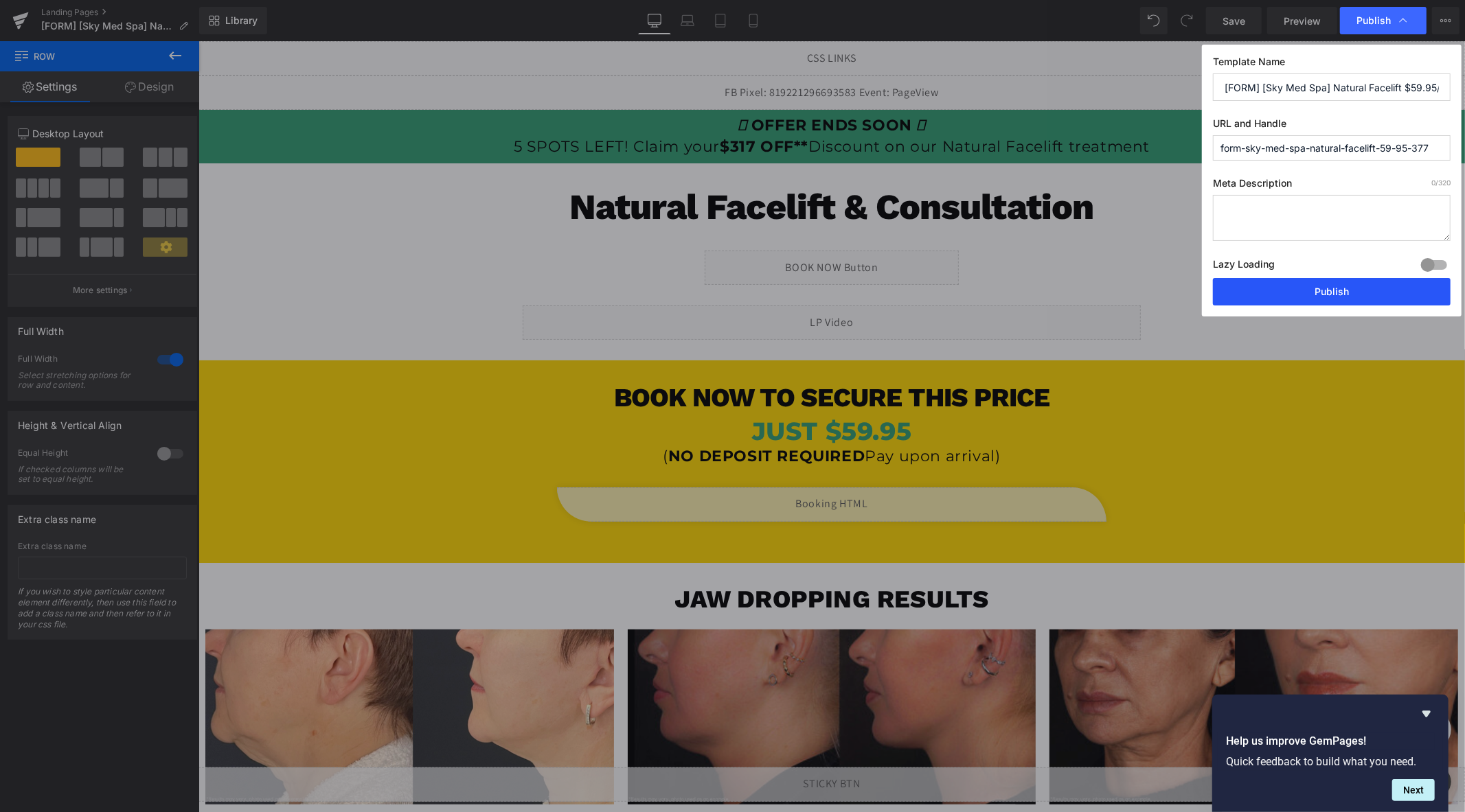
click at [1298, 290] on button "Publish" at bounding box center [1331, 292] width 238 height 28
